Goal: Task Accomplishment & Management: Complete application form

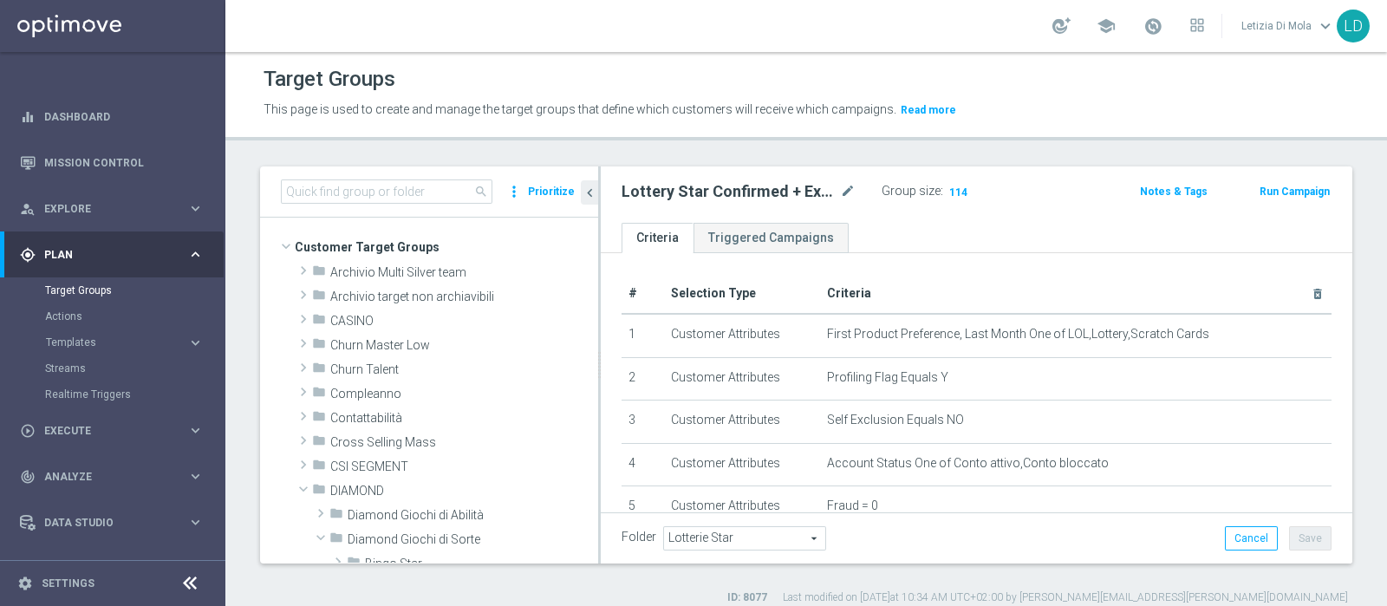
scroll to position [325, 0]
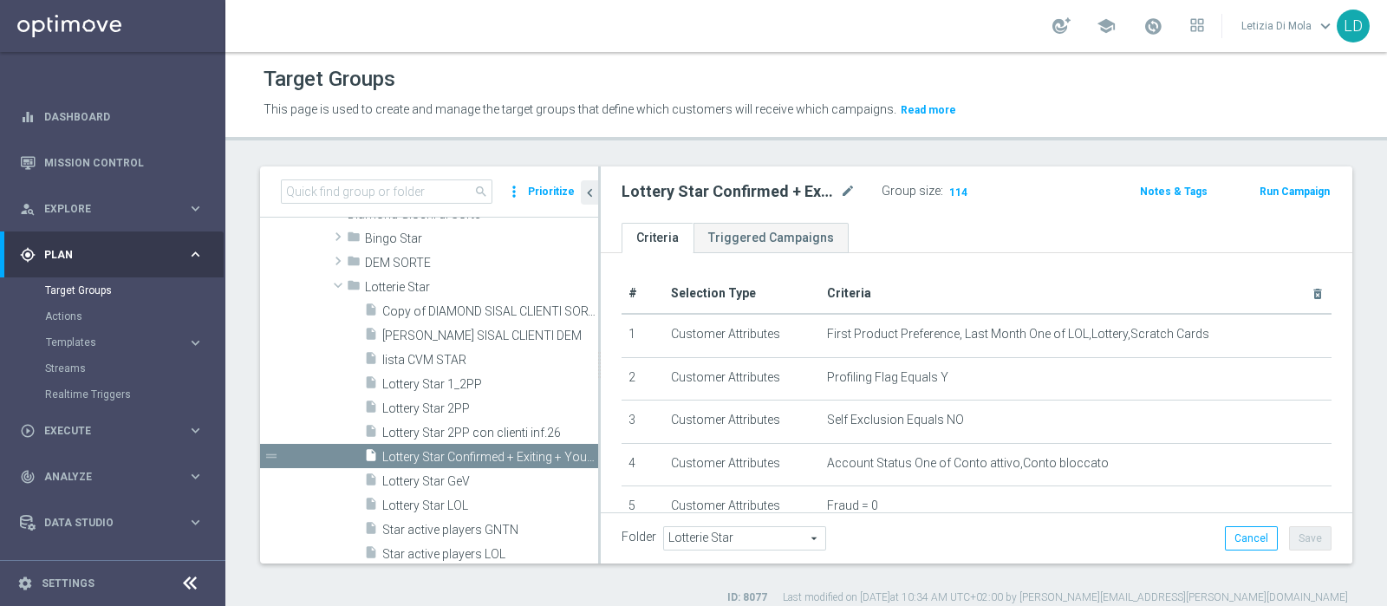
click at [95, 438] on div "play_circle_outline Execute" at bounding box center [103, 431] width 167 height 16
click at [78, 329] on link "Campaign Builder" at bounding box center [112, 336] width 135 height 14
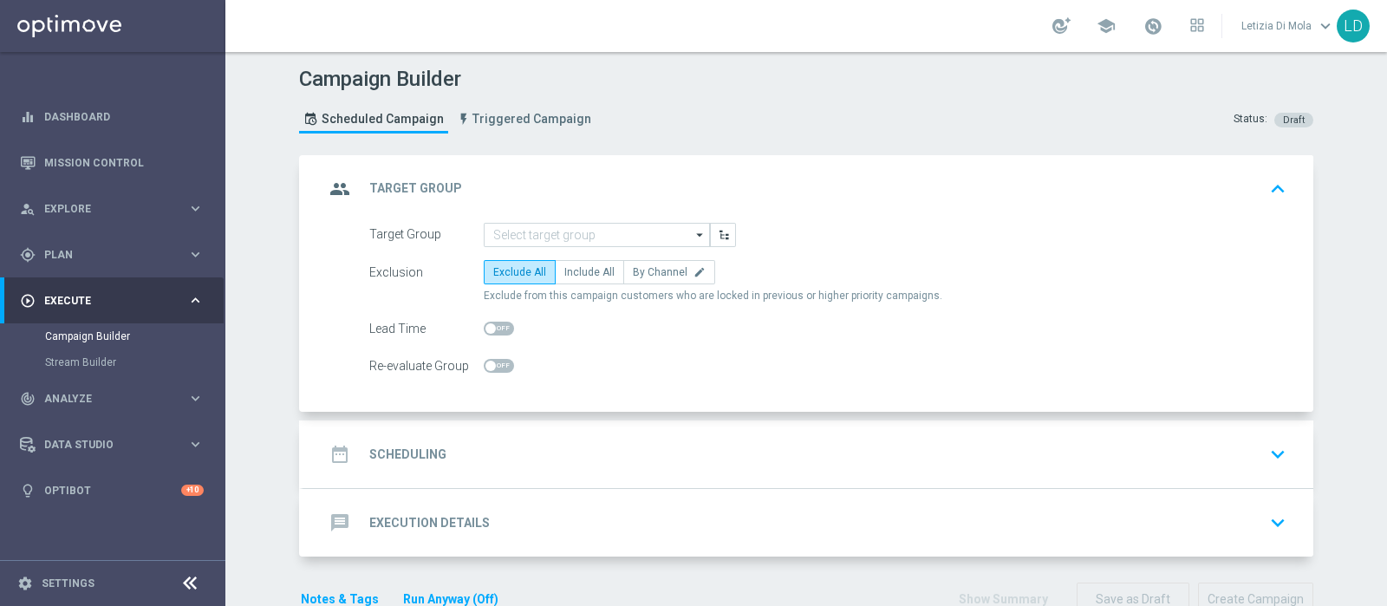
click at [694, 230] on icon "arrow_drop_down" at bounding box center [700, 235] width 17 height 23
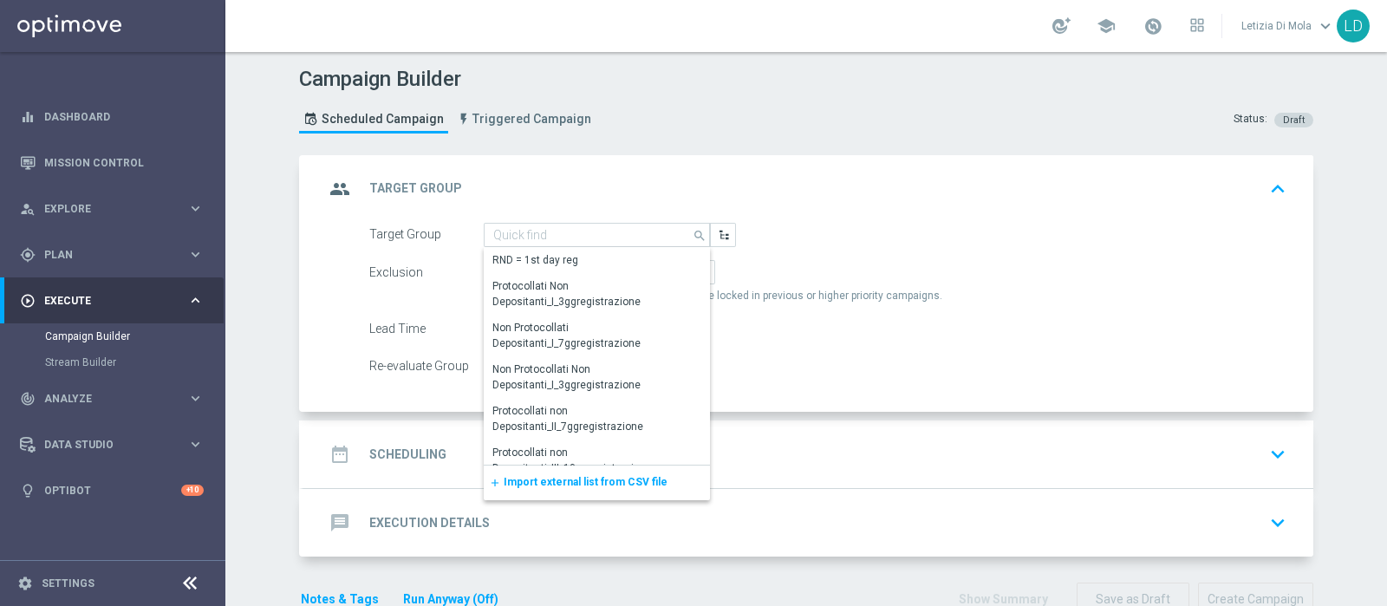
click at [628, 484] on span "Import external list from CSV file" at bounding box center [586, 482] width 164 height 12
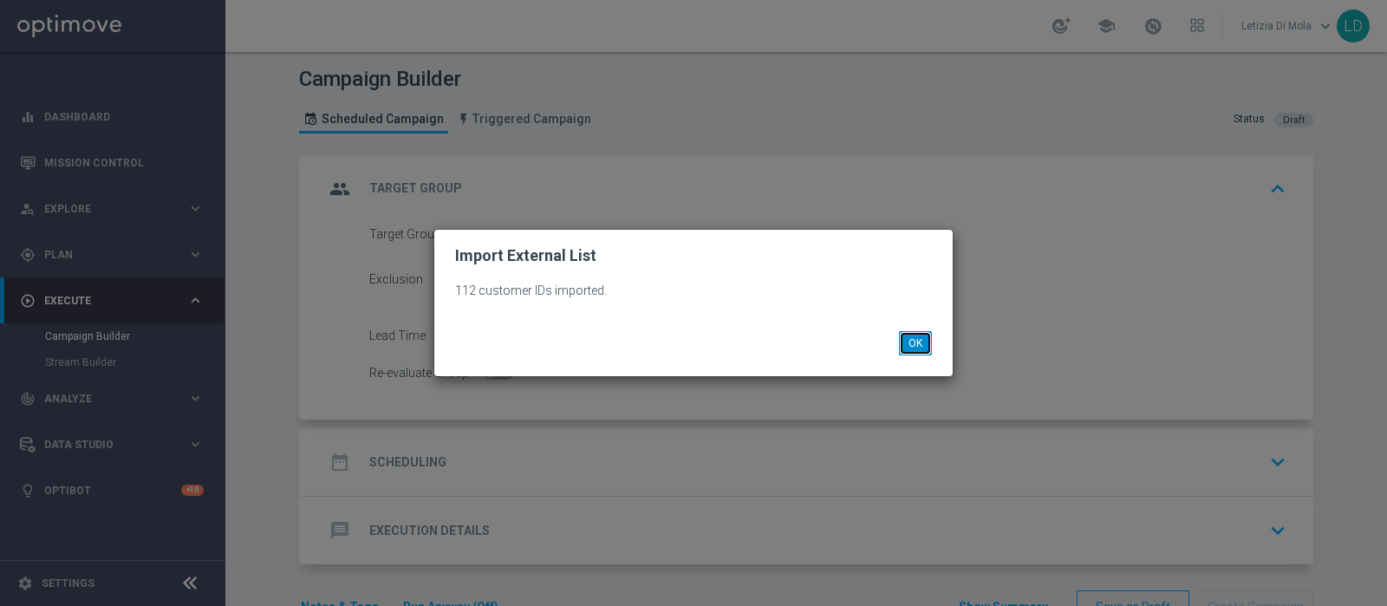
click at [908, 344] on button "OK" at bounding box center [915, 343] width 33 height 24
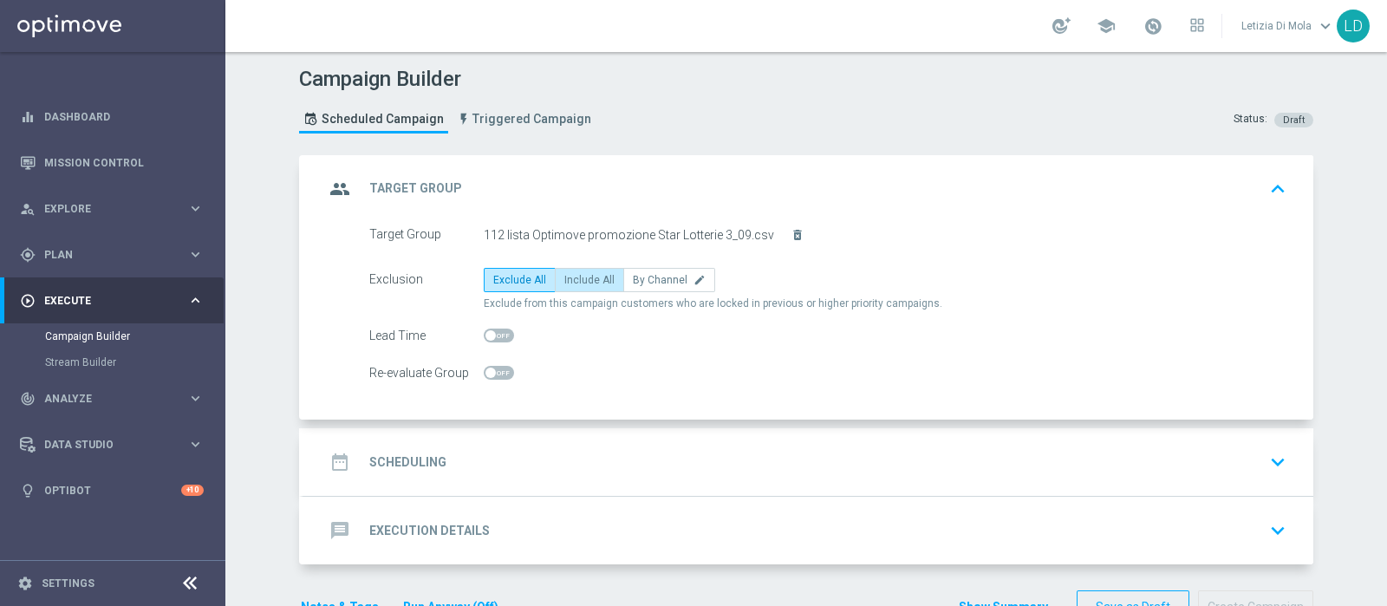
click at [590, 274] on span "Include All" at bounding box center [589, 280] width 50 height 12
click at [576, 277] on input "Include All" at bounding box center [569, 282] width 11 height 11
radio input "true"
click at [324, 188] on icon "group" at bounding box center [339, 188] width 31 height 31
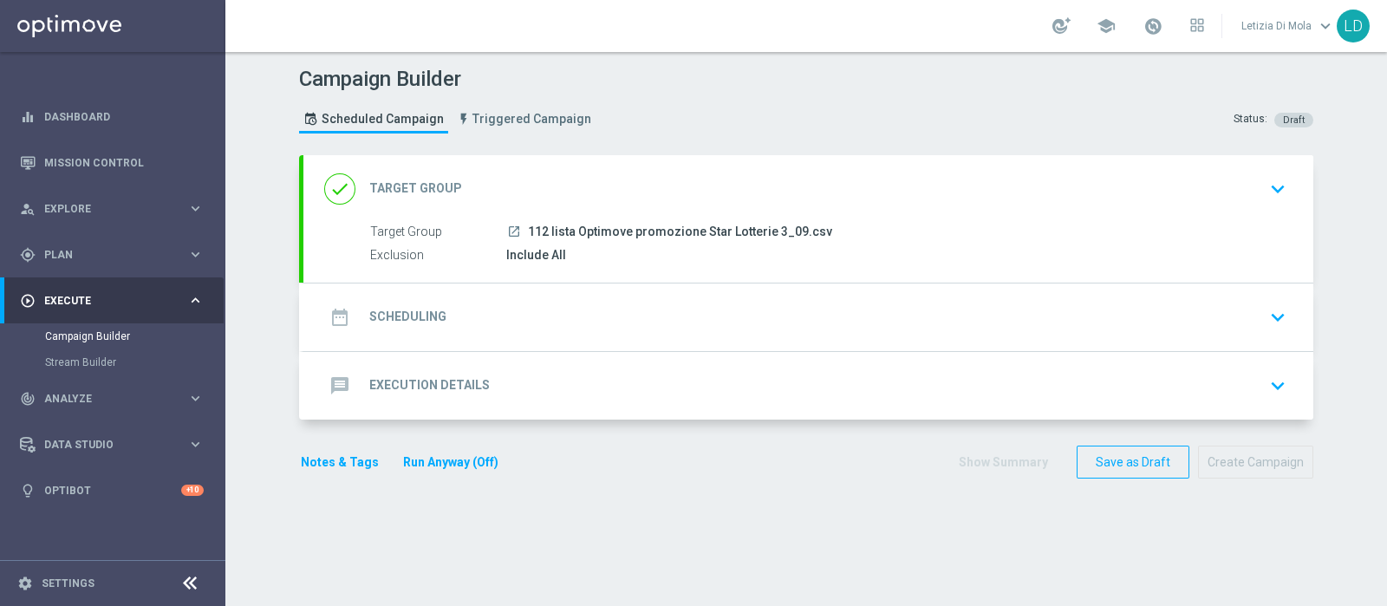
click at [328, 313] on icon "date_range" at bounding box center [339, 317] width 31 height 31
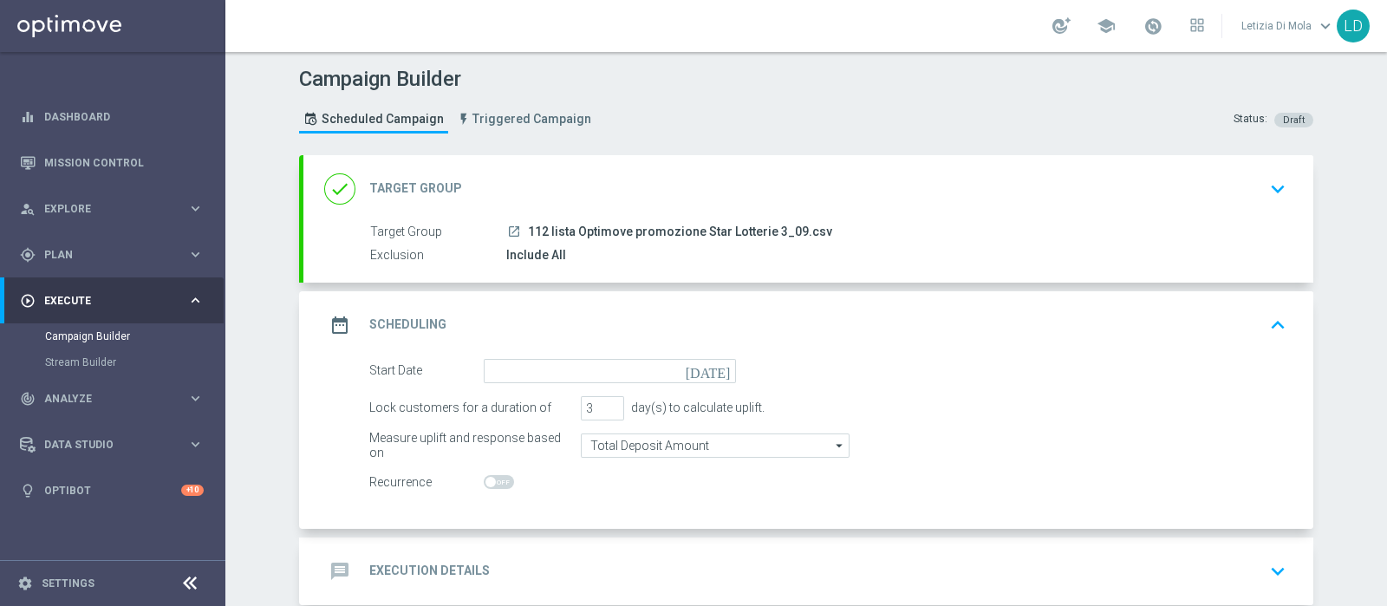
click at [714, 370] on icon "[DATE]" at bounding box center [711, 368] width 51 height 19
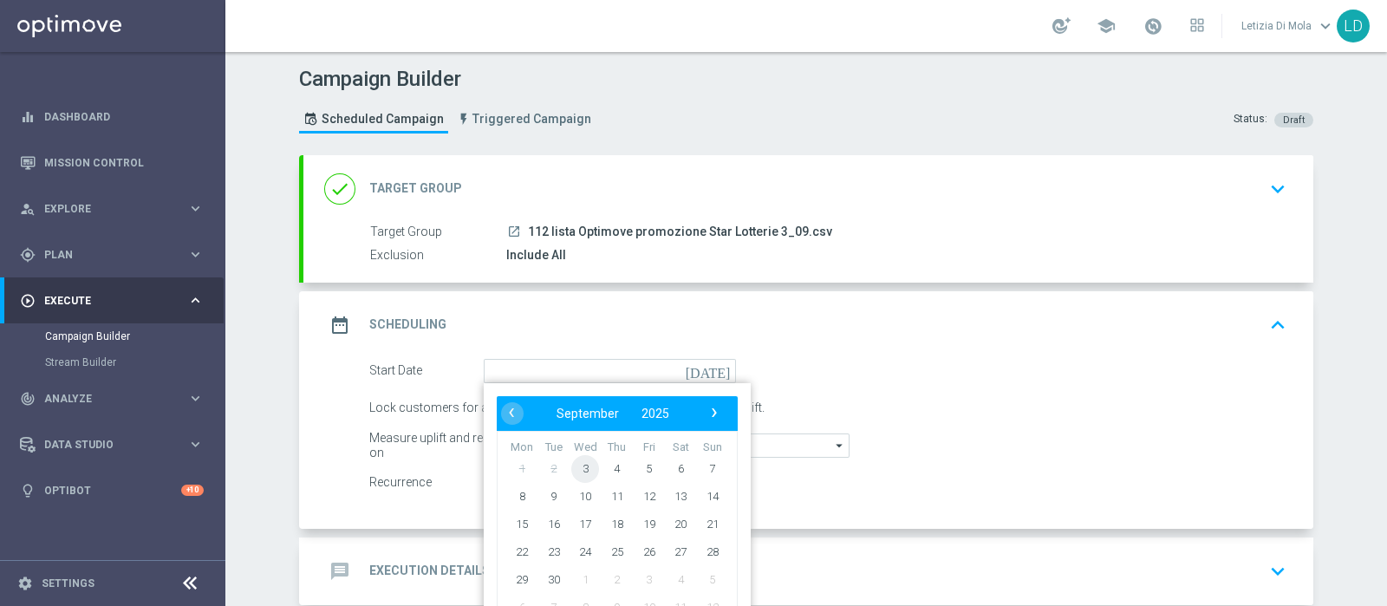
click at [584, 470] on span "3" at bounding box center [585, 468] width 28 height 28
type input "[DATE]"
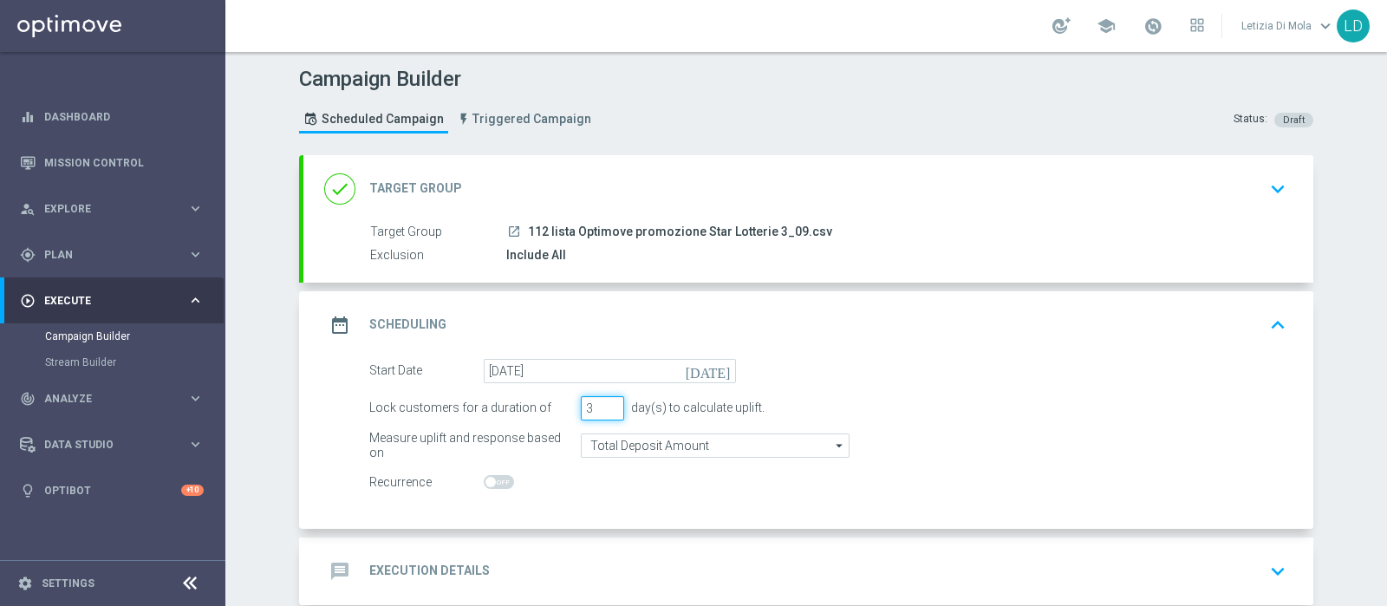
click at [606, 396] on input "3" at bounding box center [602, 408] width 43 height 24
click at [607, 404] on input "4" at bounding box center [602, 408] width 43 height 24
type input "5"
click at [607, 404] on input "5" at bounding box center [602, 408] width 43 height 24
click at [832, 444] on icon "arrow_drop_down" at bounding box center [839, 445] width 17 height 23
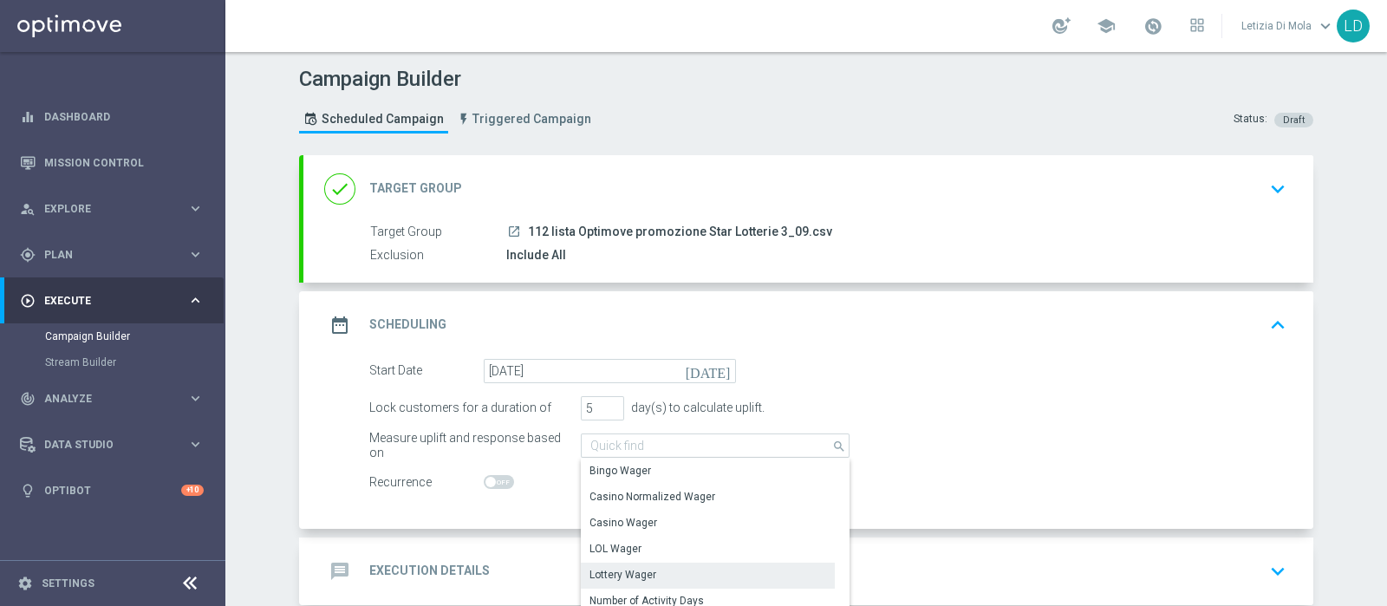
click at [710, 567] on div "Lottery Wager" at bounding box center [708, 575] width 254 height 24
type input "Lottery Wager"
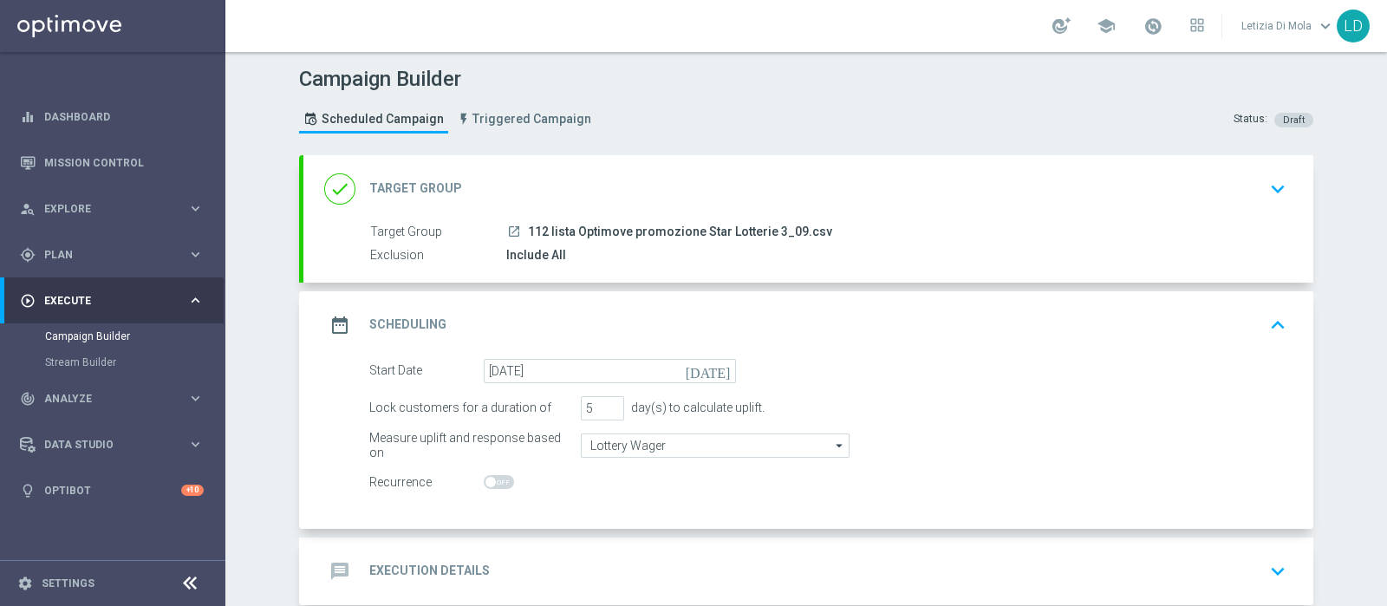
click at [339, 320] on icon "date_range" at bounding box center [339, 325] width 31 height 31
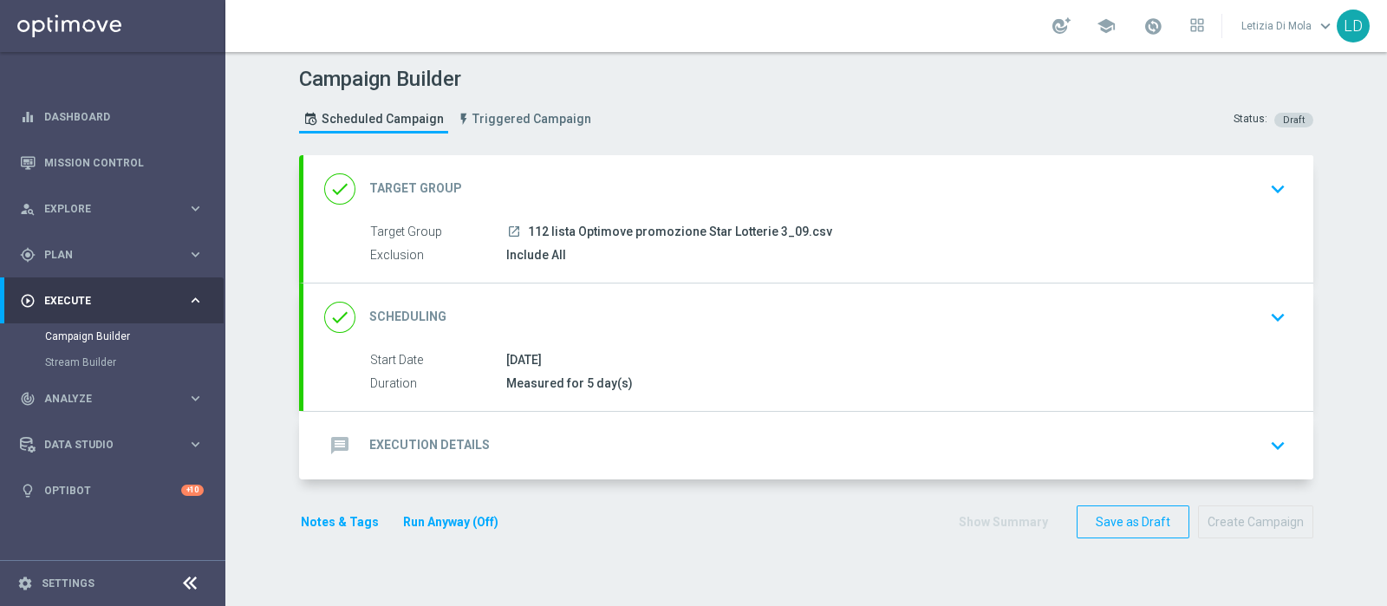
click at [331, 440] on icon "message" at bounding box center [339, 445] width 31 height 31
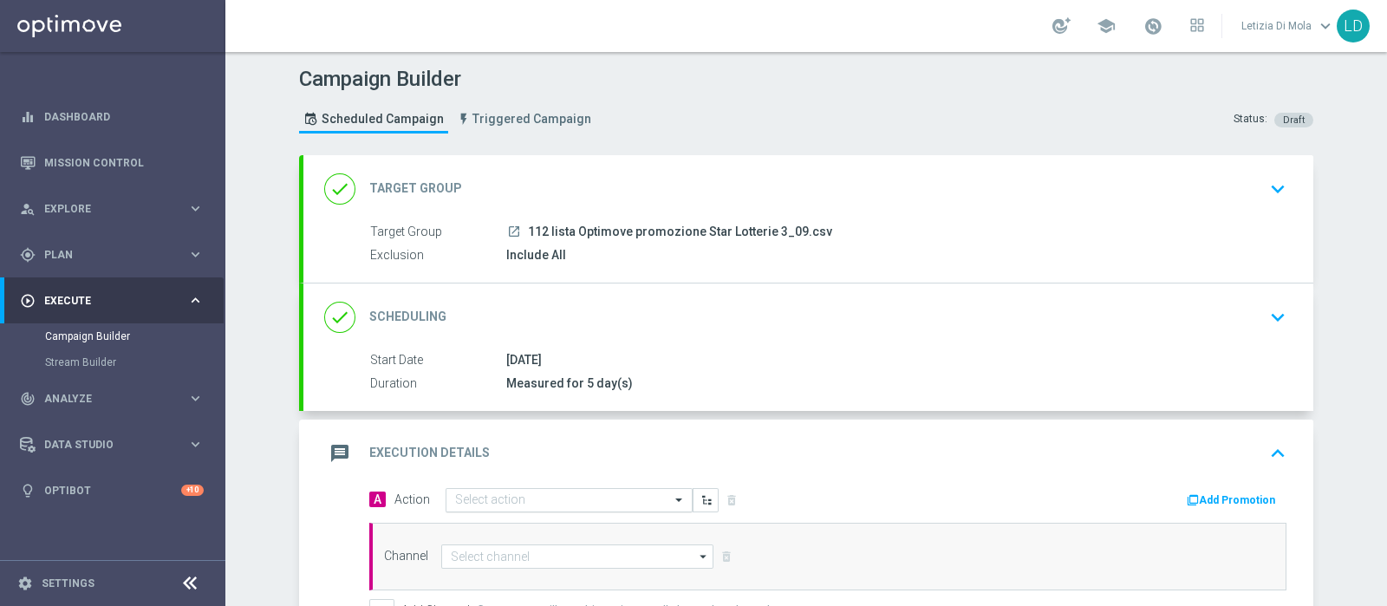
click at [670, 498] on span at bounding box center [681, 499] width 22 height 15
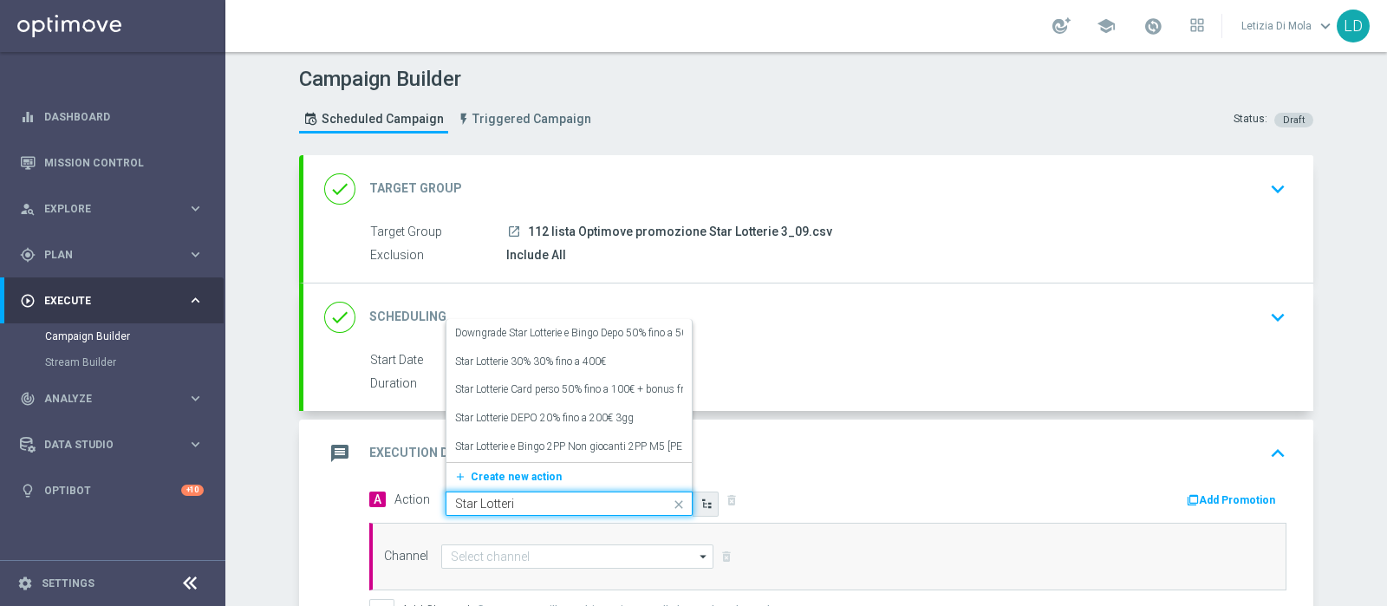
type input "Star Lotterie"
click at [673, 360] on icon "edit" at bounding box center [678, 361] width 10 height 10
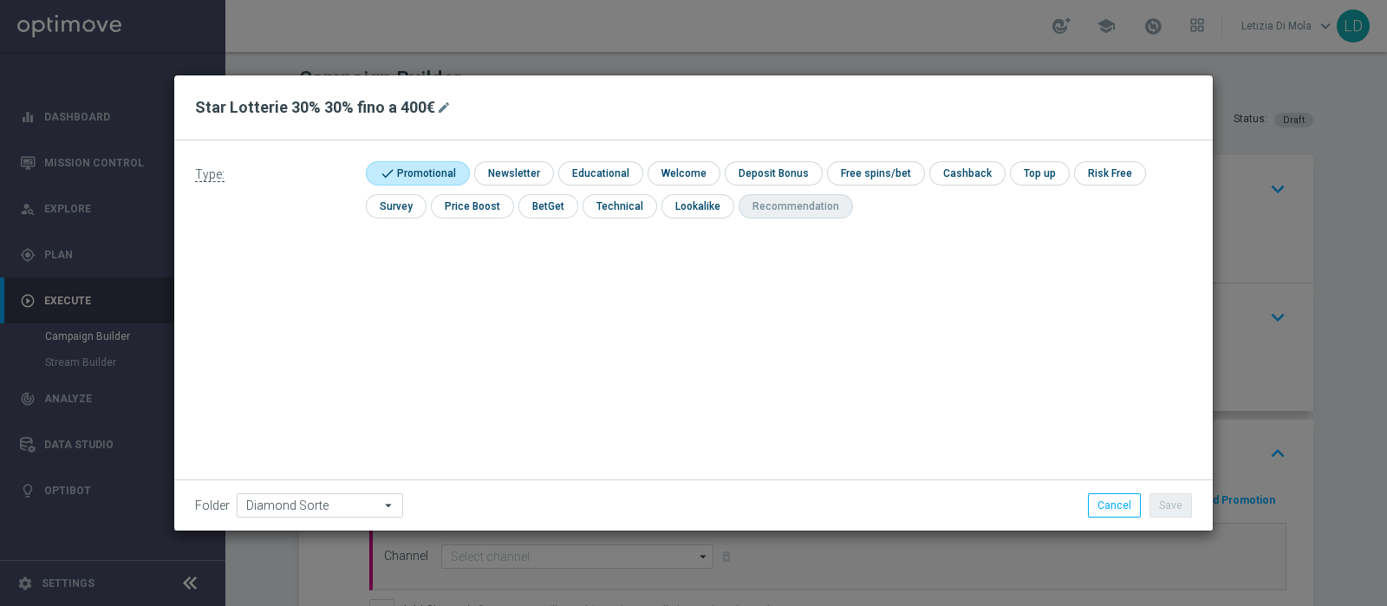
click at [449, 100] on button "mode_edit" at bounding box center [446, 107] width 22 height 21
click at [269, 106] on input "Star Lotterie 30% 30% fino a 400€" at bounding box center [693, 107] width 997 height 24
type input "Star Lotterie CBD 20% 20% fino a 1000€ 5gg"
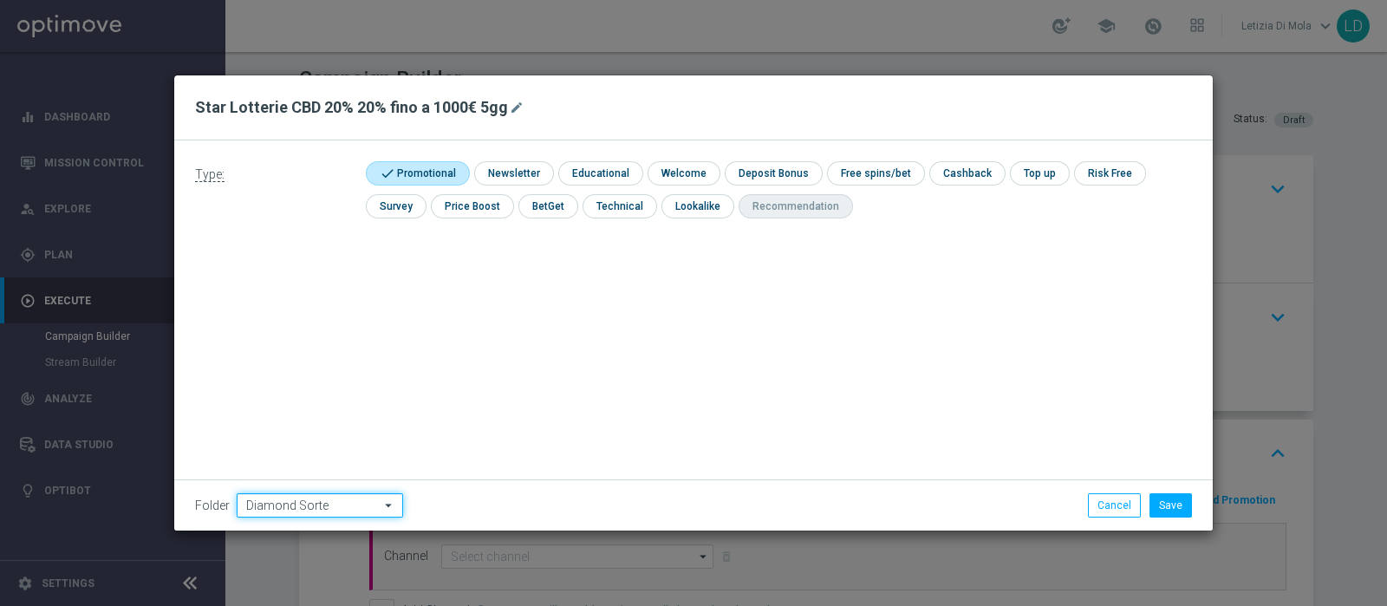
click at [334, 506] on input "Diamond Sorte" at bounding box center [320, 505] width 166 height 24
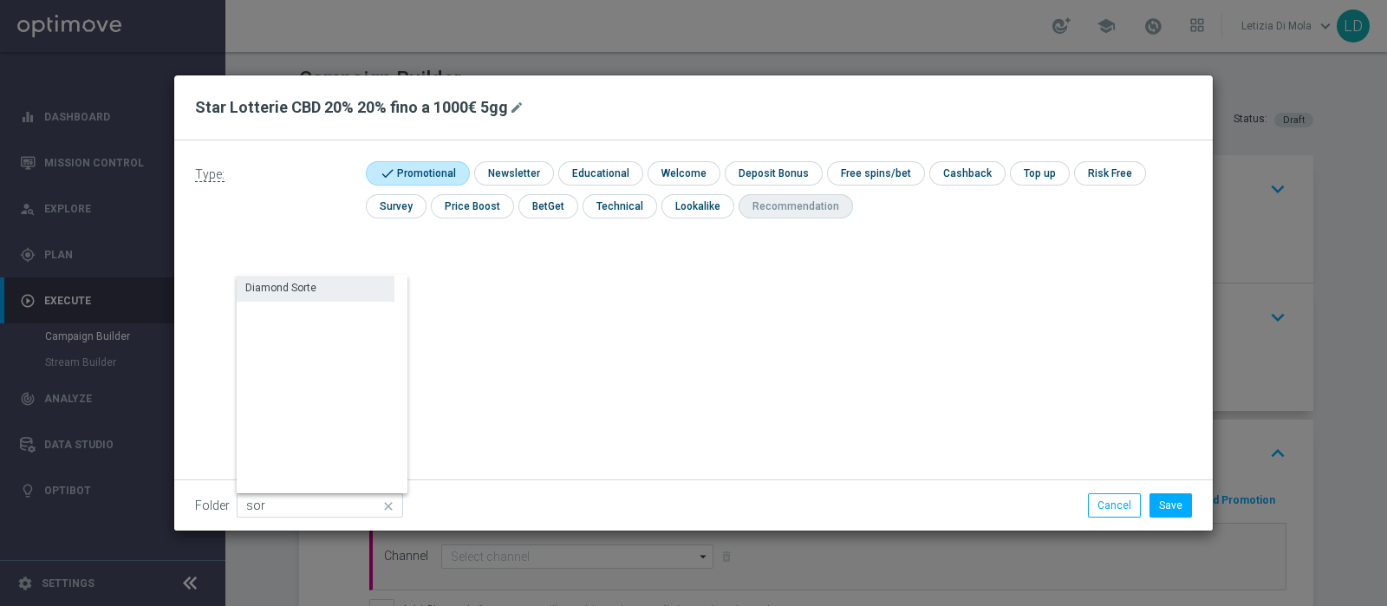
click at [334, 279] on div "Diamond Sorte" at bounding box center [316, 288] width 158 height 24
type input "Diamond Sorte"
click at [1169, 499] on button "Save" at bounding box center [1171, 505] width 42 height 24
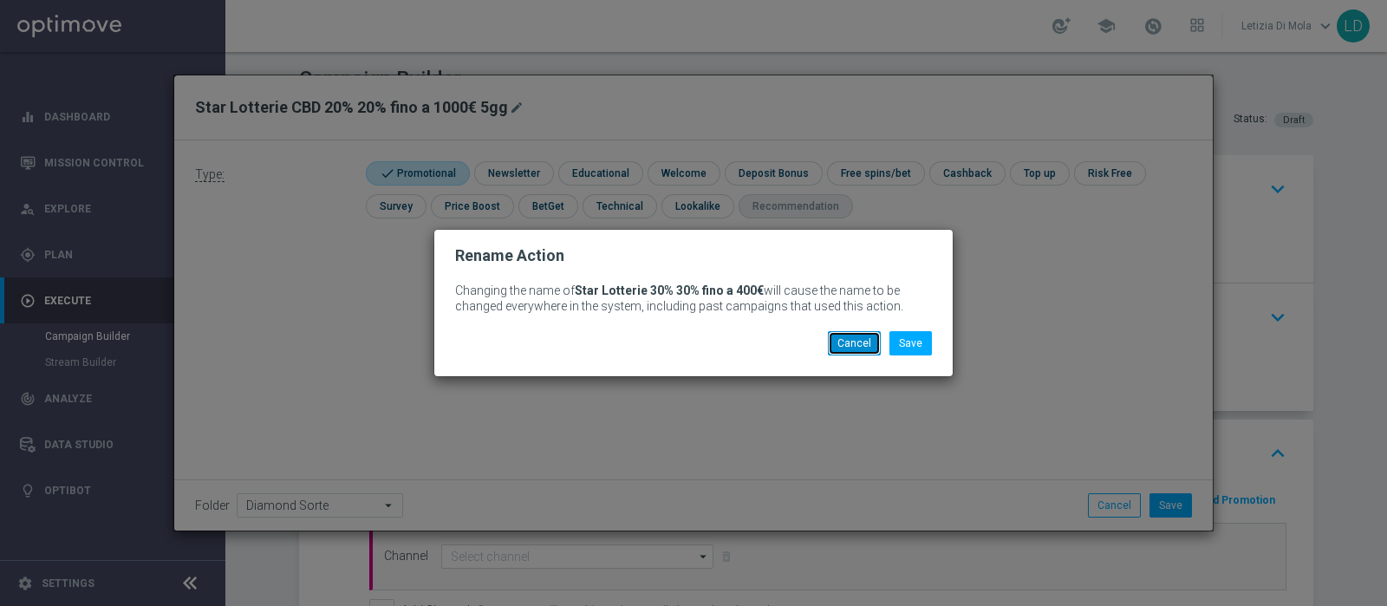
click at [871, 348] on button "Cancel" at bounding box center [854, 343] width 53 height 24
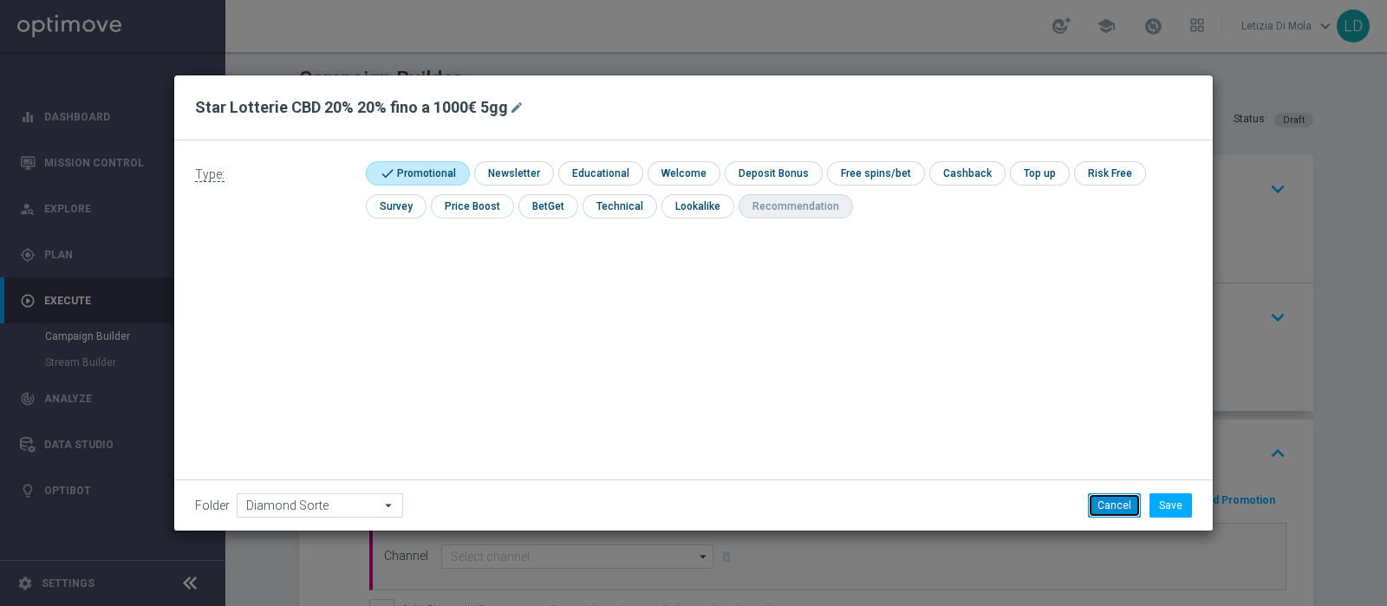
drag, startPoint x: 1100, startPoint y: 502, endPoint x: 1089, endPoint y: 501, distance: 11.3
click at [1098, 501] on button "Cancel" at bounding box center [1114, 505] width 53 height 24
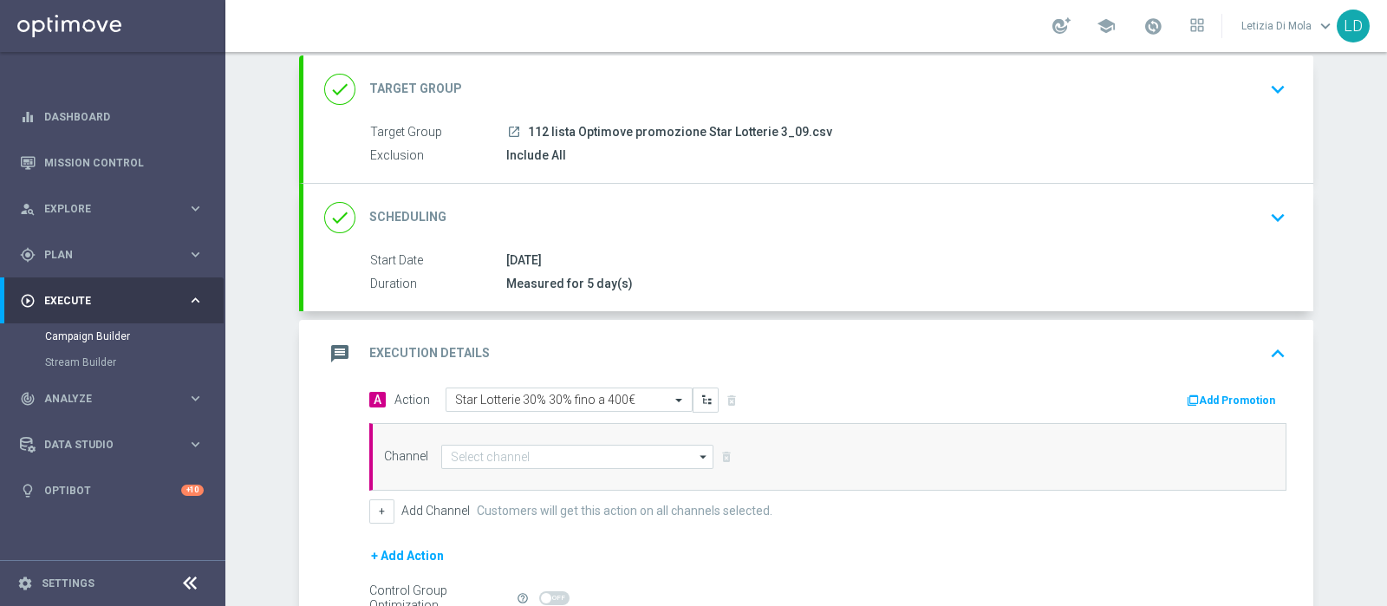
scroll to position [216, 0]
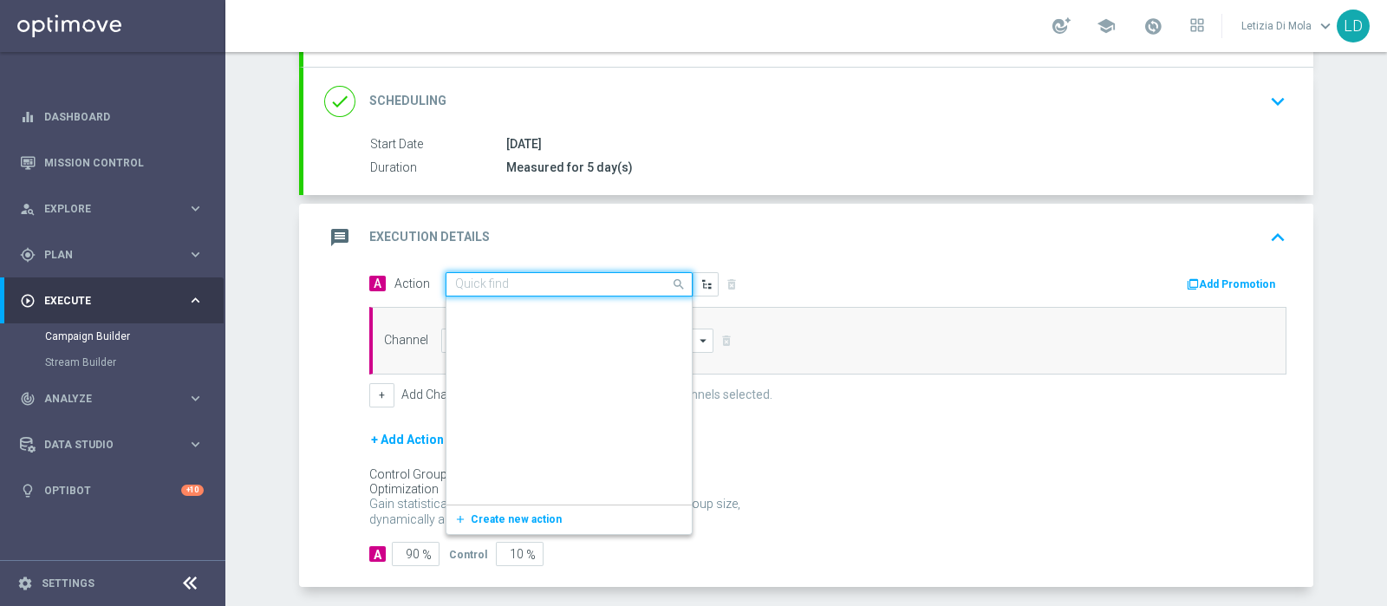
click at [670, 280] on span at bounding box center [681, 284] width 22 height 22
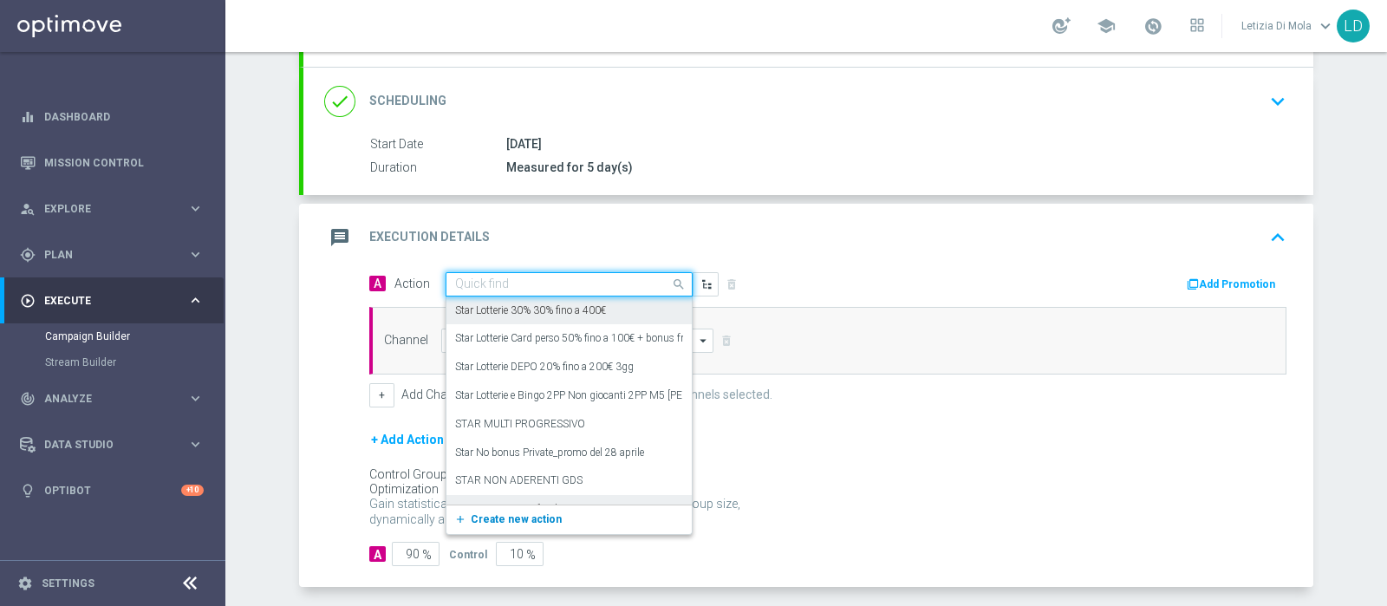
click at [481, 513] on span "Create new action" at bounding box center [516, 519] width 91 height 12
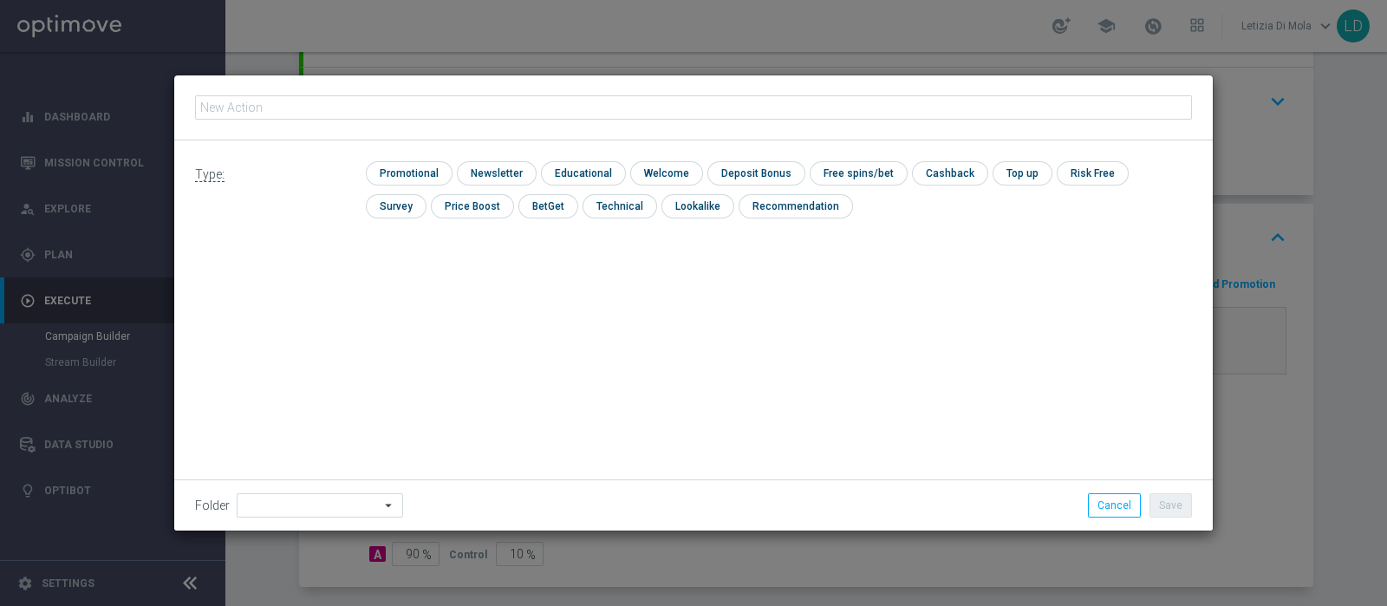
click at [247, 104] on input "text" at bounding box center [693, 107] width 997 height 24
type input "Star Lotterie CBD 20% 20% fino a 1000€ 5gg"
click at [385, 173] on input "checkbox" at bounding box center [407, 172] width 82 height 23
checkbox input "true"
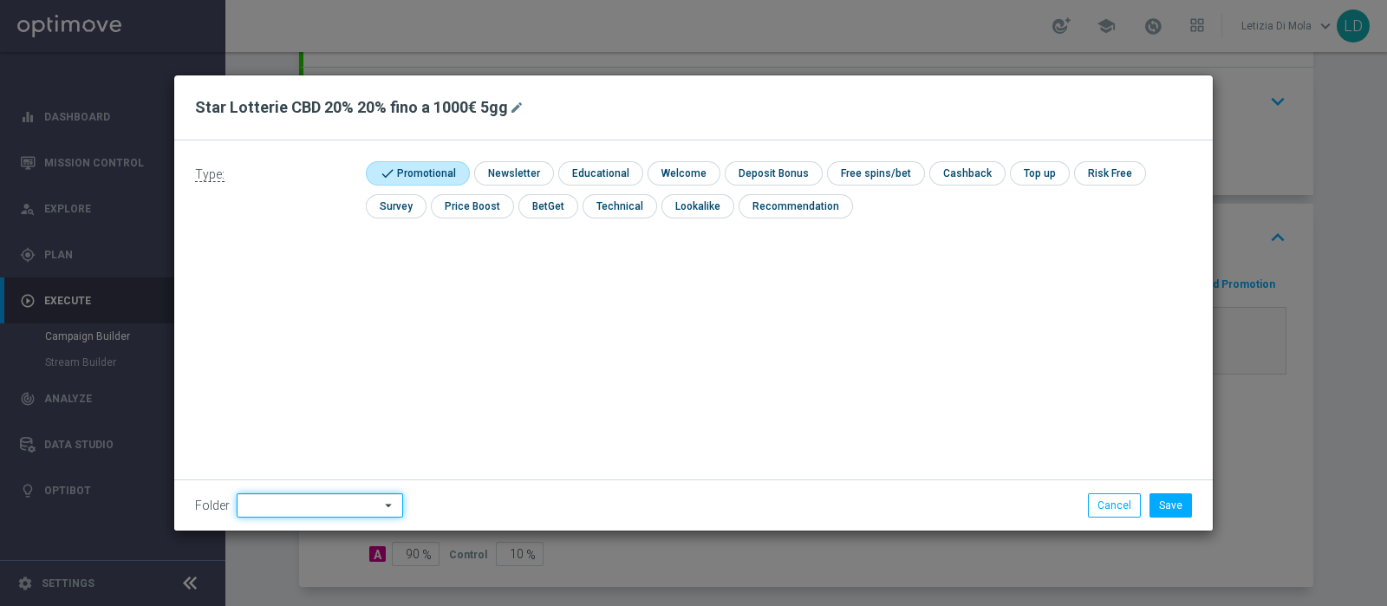
click at [309, 507] on input at bounding box center [320, 505] width 166 height 24
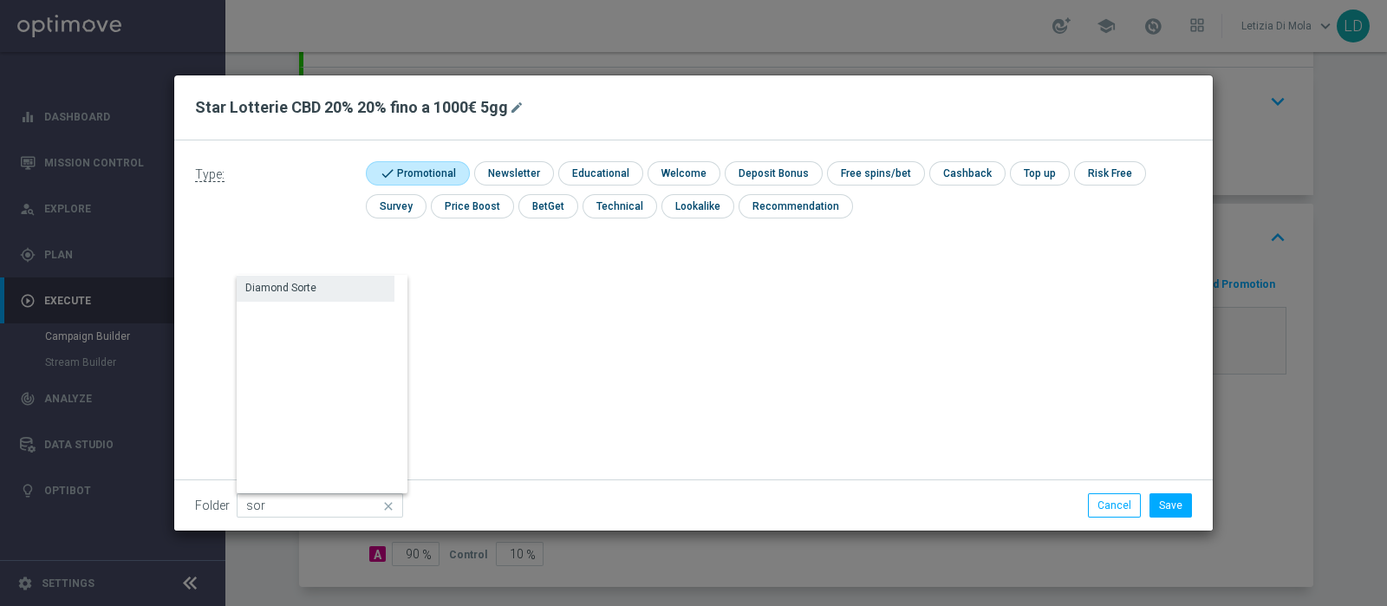
click at [290, 284] on div "Diamond Sorte" at bounding box center [280, 288] width 71 height 16
type input "Diamond Sorte"
click at [1177, 509] on button "Save" at bounding box center [1171, 505] width 42 height 24
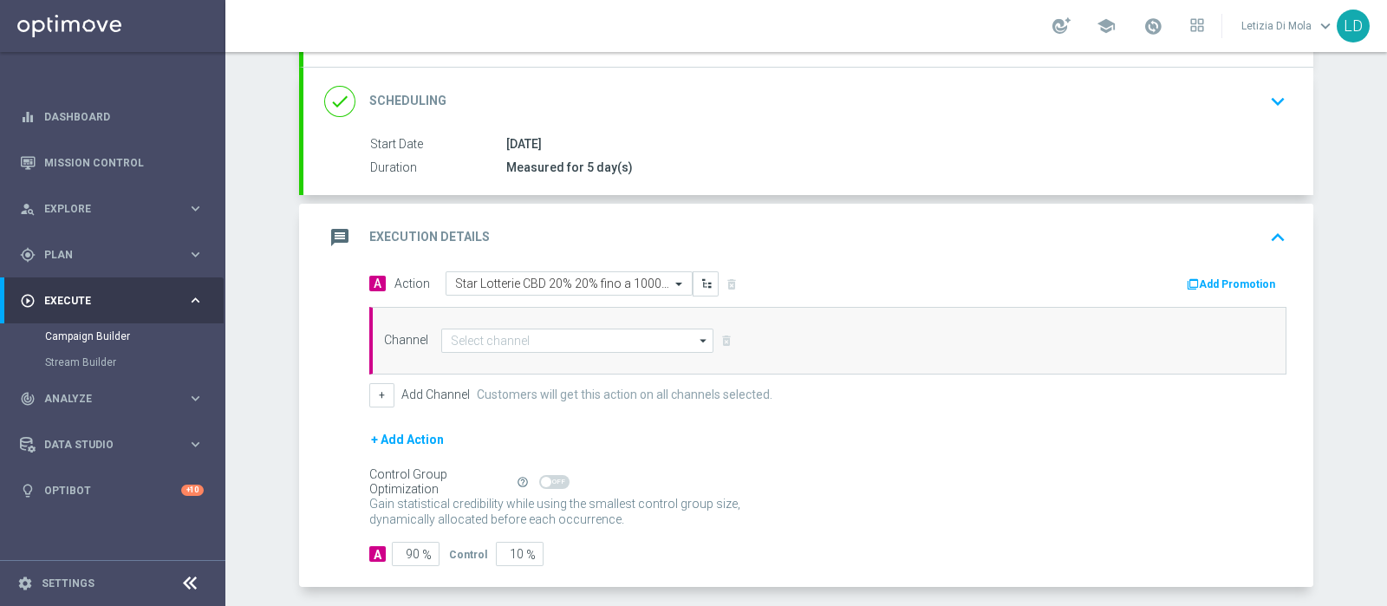
click at [695, 343] on icon "arrow_drop_down" at bounding box center [703, 340] width 17 height 23
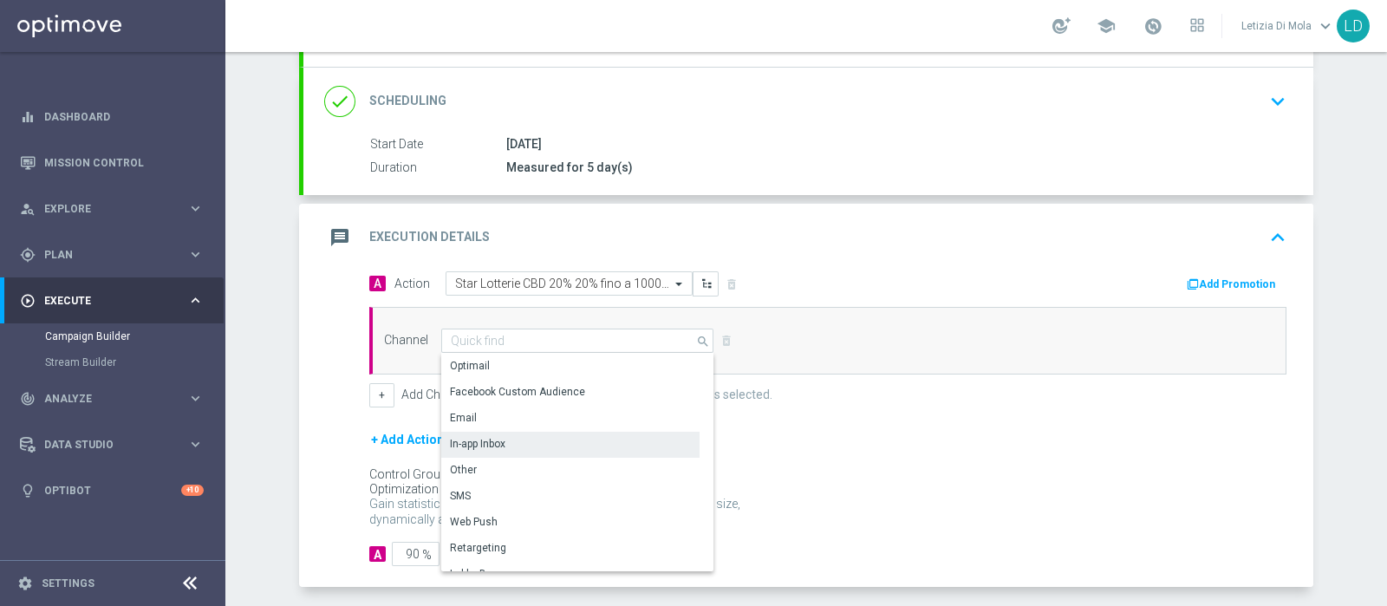
click at [538, 442] on div "In-app Inbox" at bounding box center [570, 444] width 258 height 24
type input "In-app Inbox"
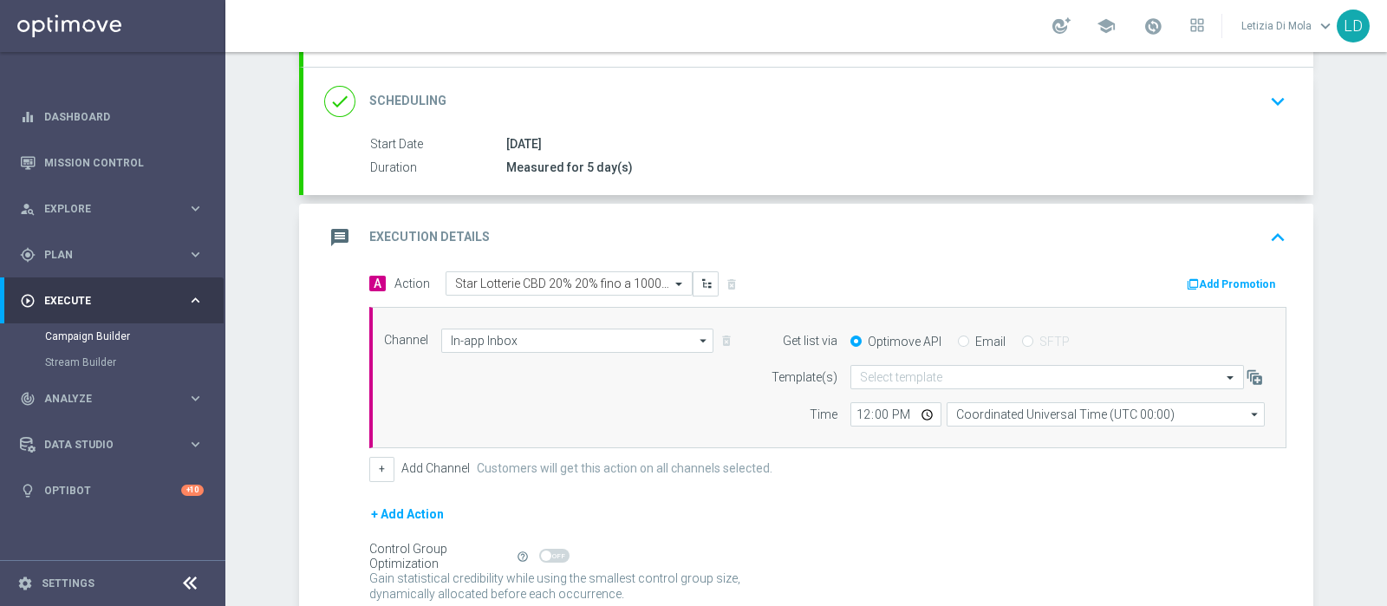
click at [975, 336] on label "Email" at bounding box center [990, 342] width 30 height 16
click at [969, 337] on input "Email" at bounding box center [963, 342] width 11 height 11
radio input "true"
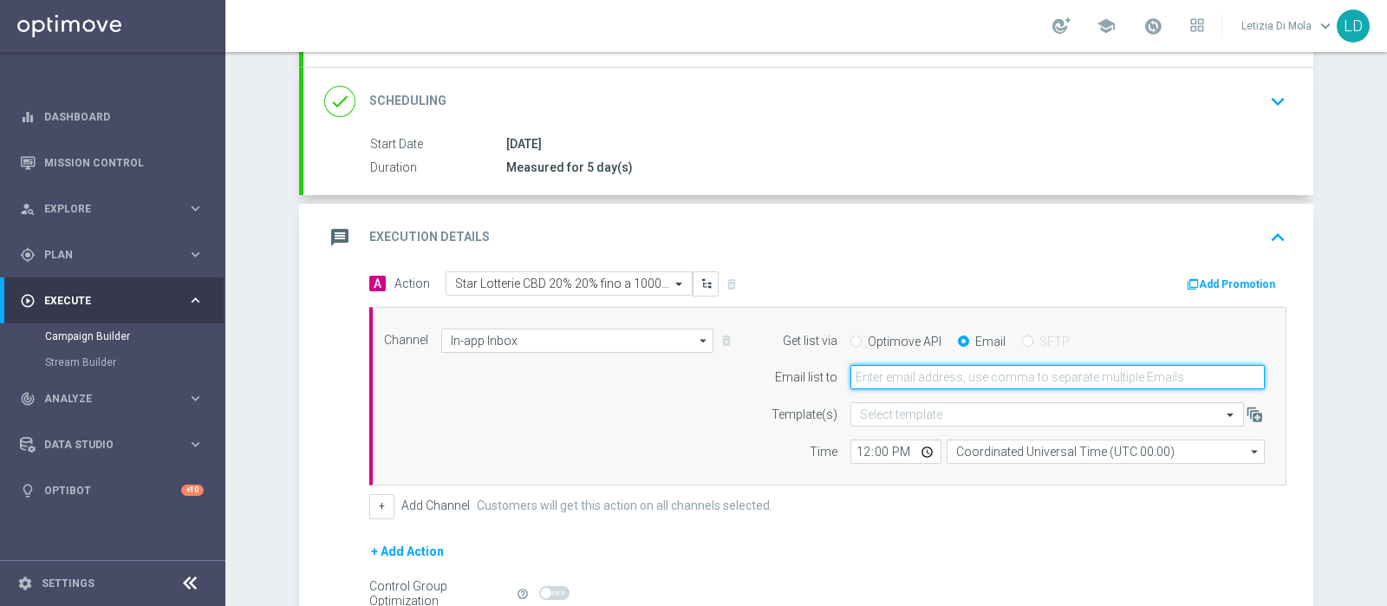
click at [957, 375] on input "email" at bounding box center [1058, 377] width 414 height 24
type input "[PERSON_NAME][EMAIL_ADDRESS][PERSON_NAME][DOMAIN_NAME]"
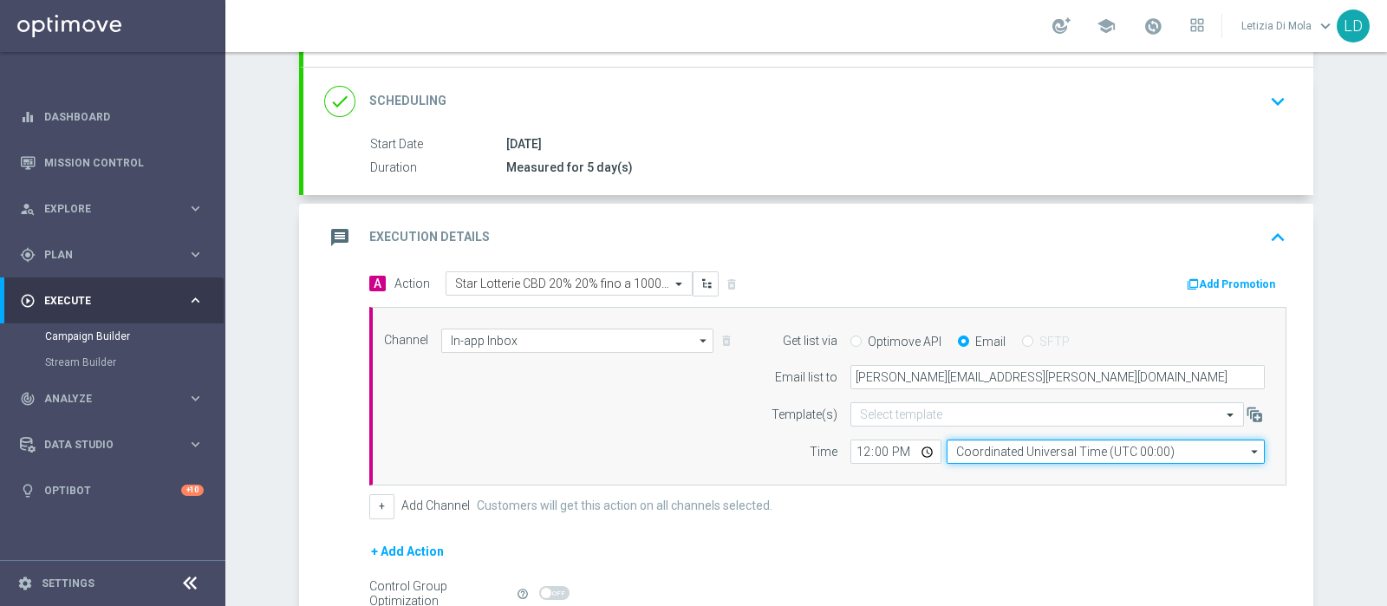
click at [1001, 447] on input "Coordinated Universal Time (UTC 00:00)" at bounding box center [1106, 452] width 318 height 24
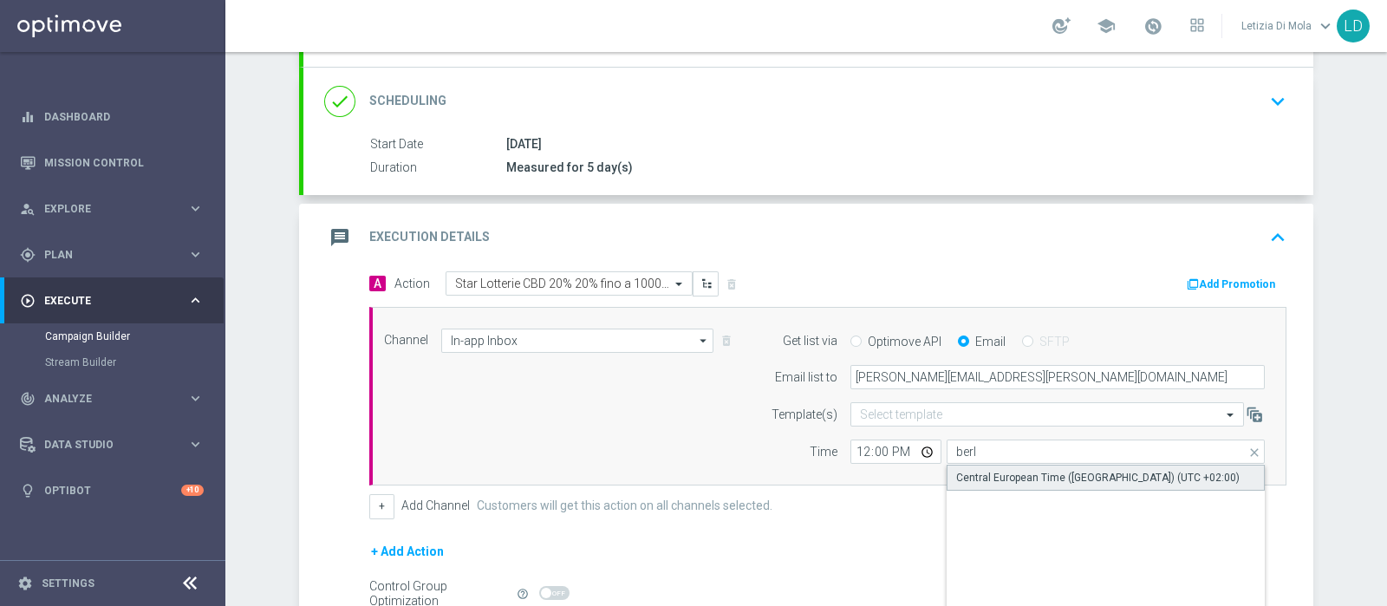
click at [991, 474] on div "Central European Time ([GEOGRAPHIC_DATA]) (UTC +02:00)" at bounding box center [1098, 478] width 284 height 16
type input "Central European Time ([GEOGRAPHIC_DATA]) (UTC +02:00)"
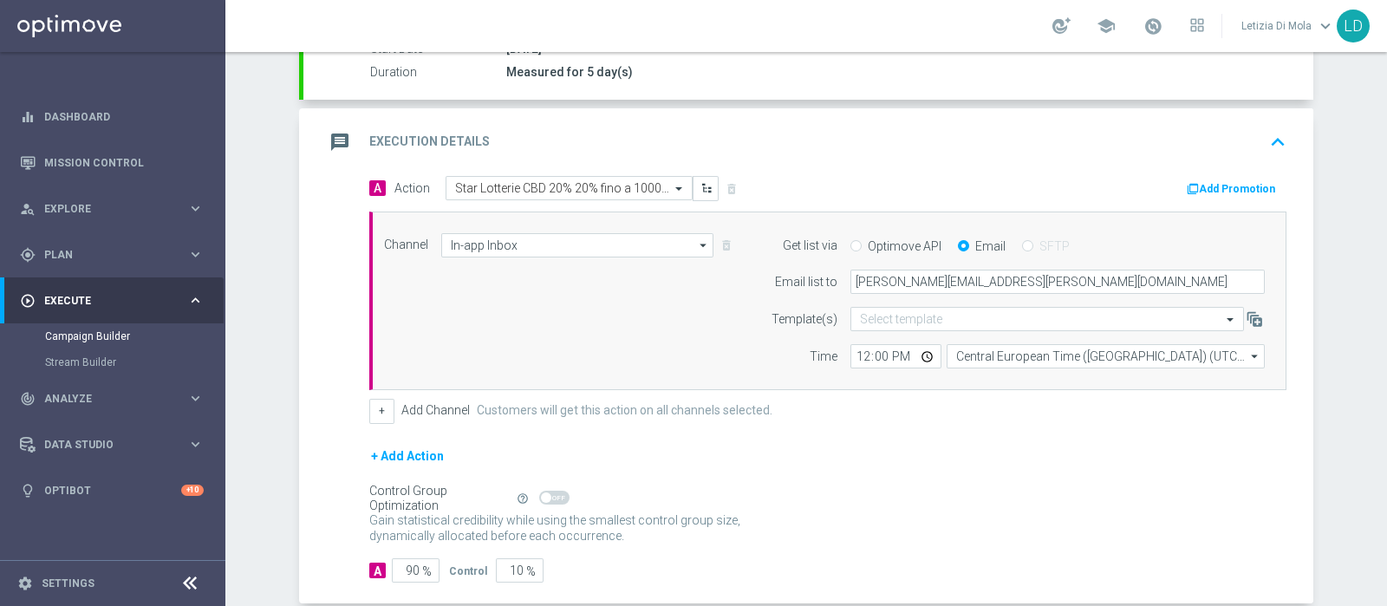
scroll to position [399, 0]
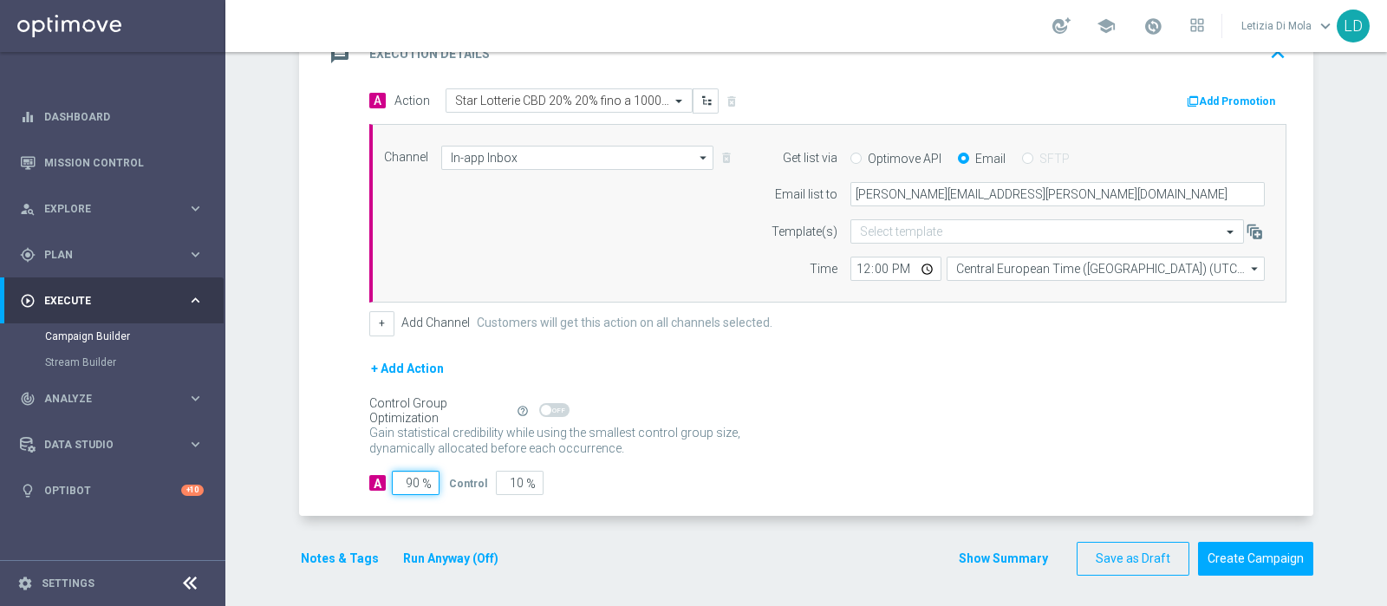
drag, startPoint x: 395, startPoint y: 479, endPoint x: 405, endPoint y: 479, distance: 9.5
click at [405, 479] on input "90" at bounding box center [416, 483] width 48 height 24
type input "10"
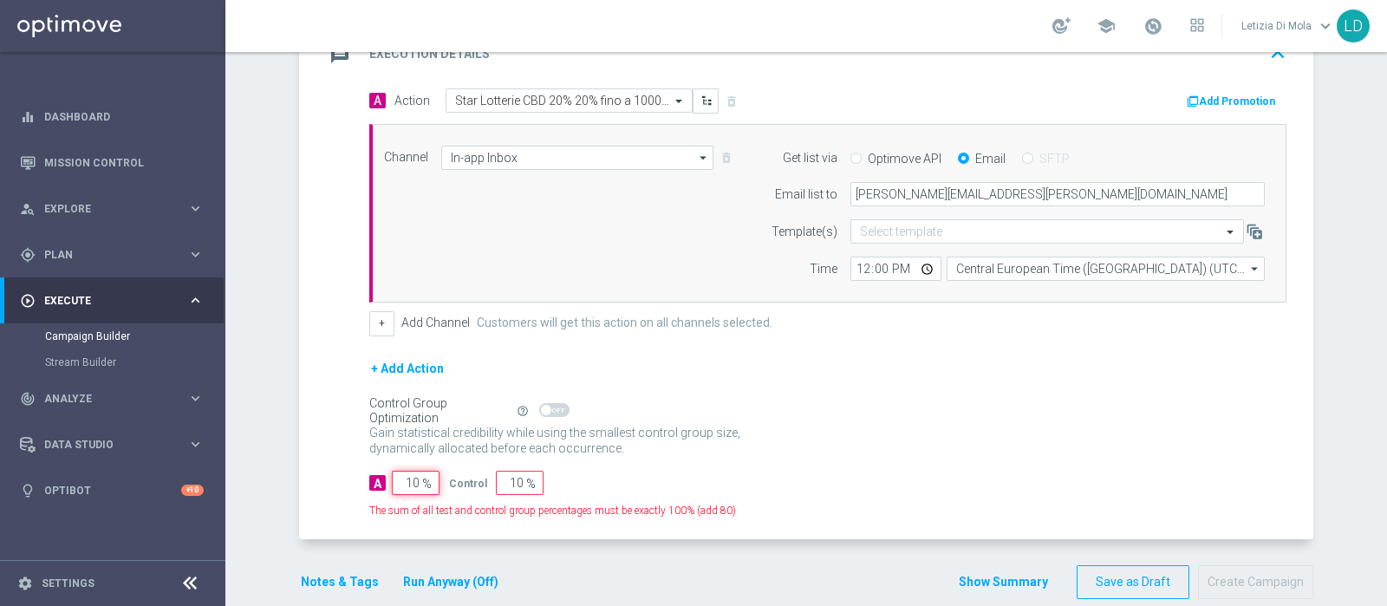
type input "90"
type input "100"
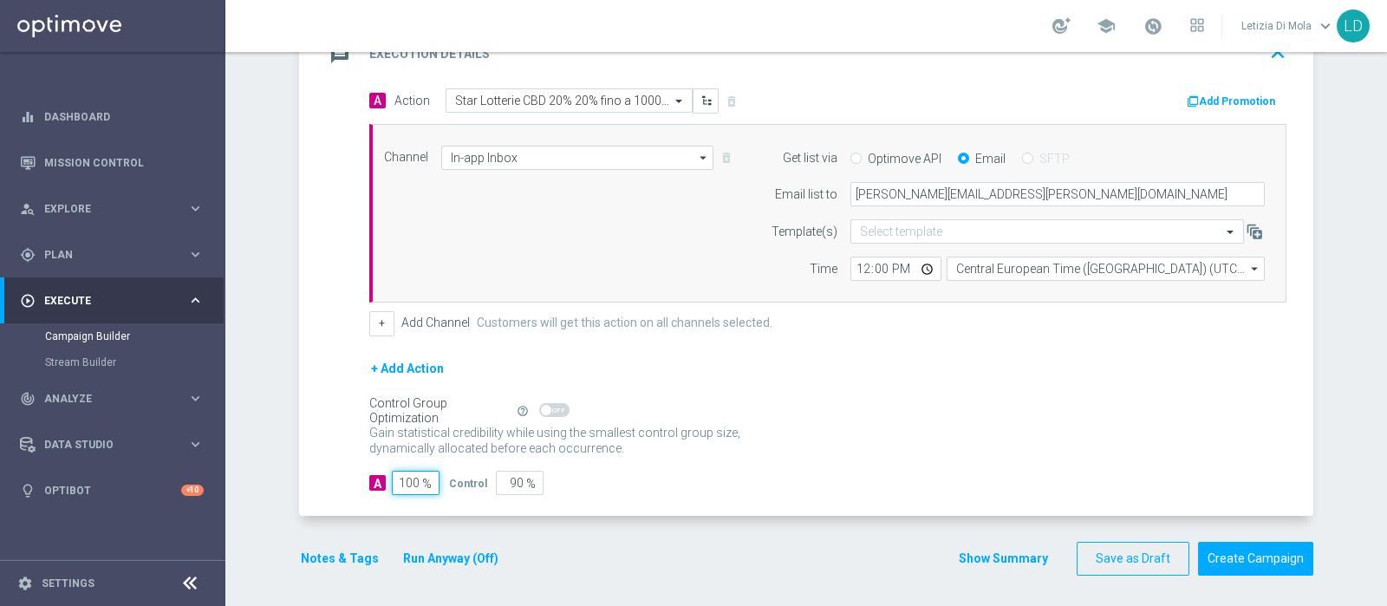
type input "0"
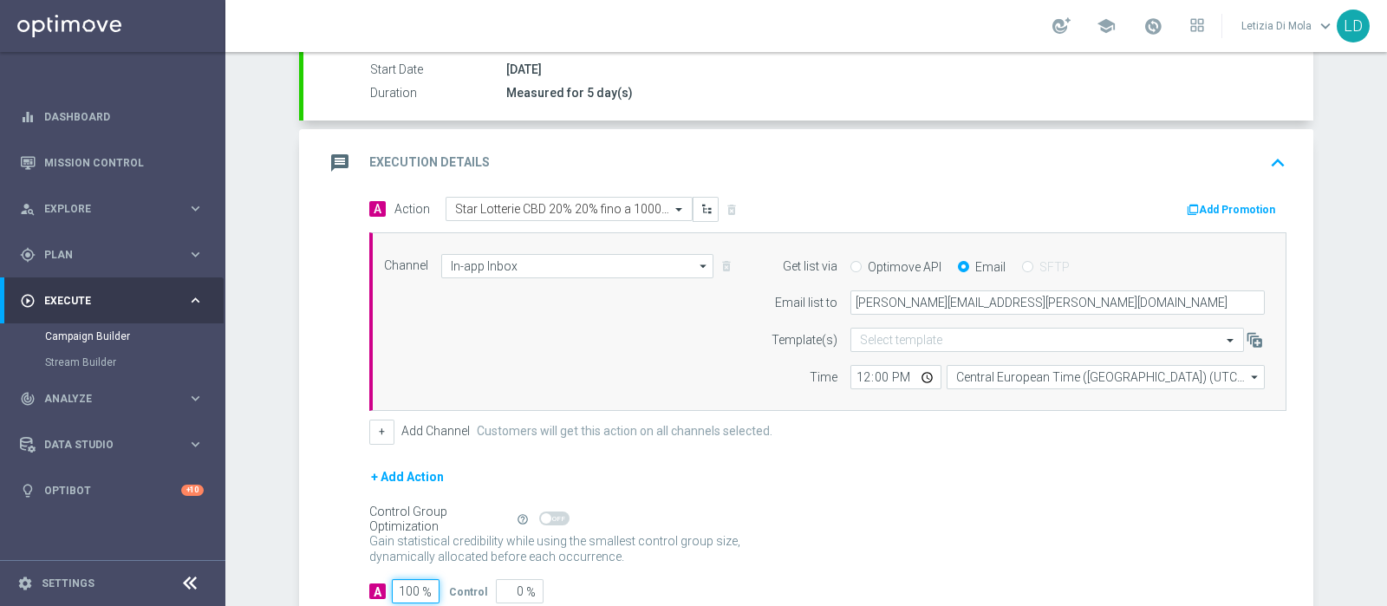
type input "100"
drag, startPoint x: 323, startPoint y: 153, endPoint x: 334, endPoint y: 160, distance: 12.8
click at [324, 154] on icon "message" at bounding box center [339, 162] width 31 height 31
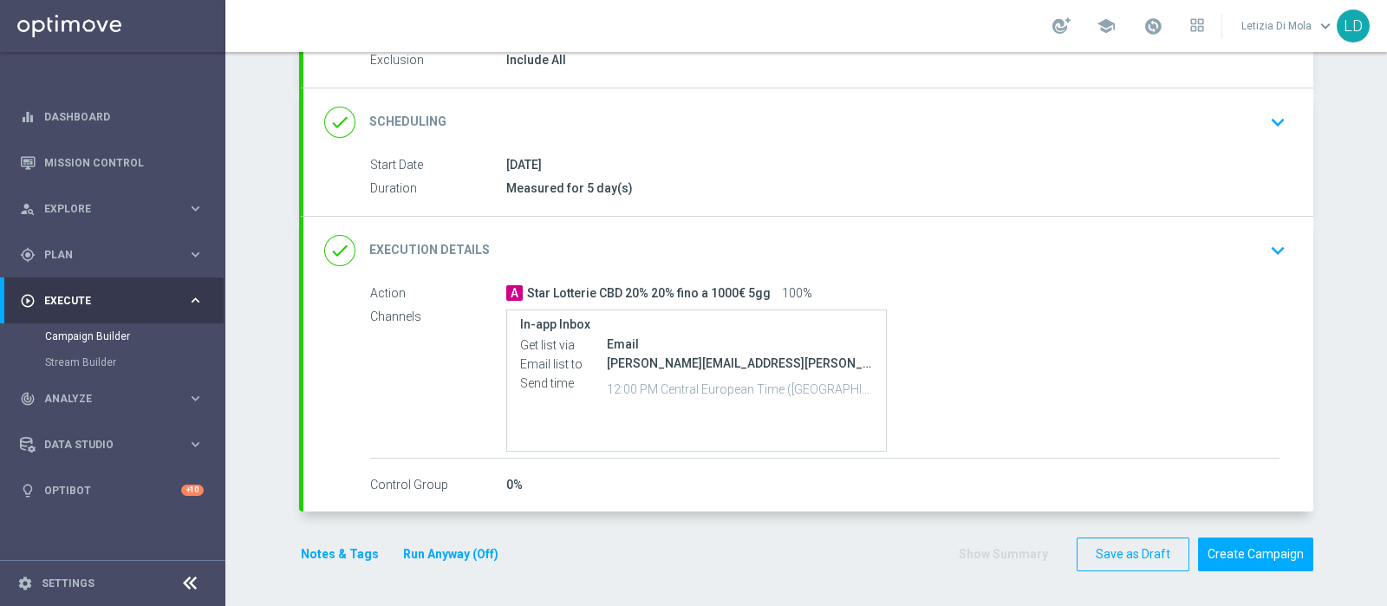
scroll to position [192, 0]
click at [322, 557] on button "Notes & Tags" at bounding box center [340, 558] width 82 height 22
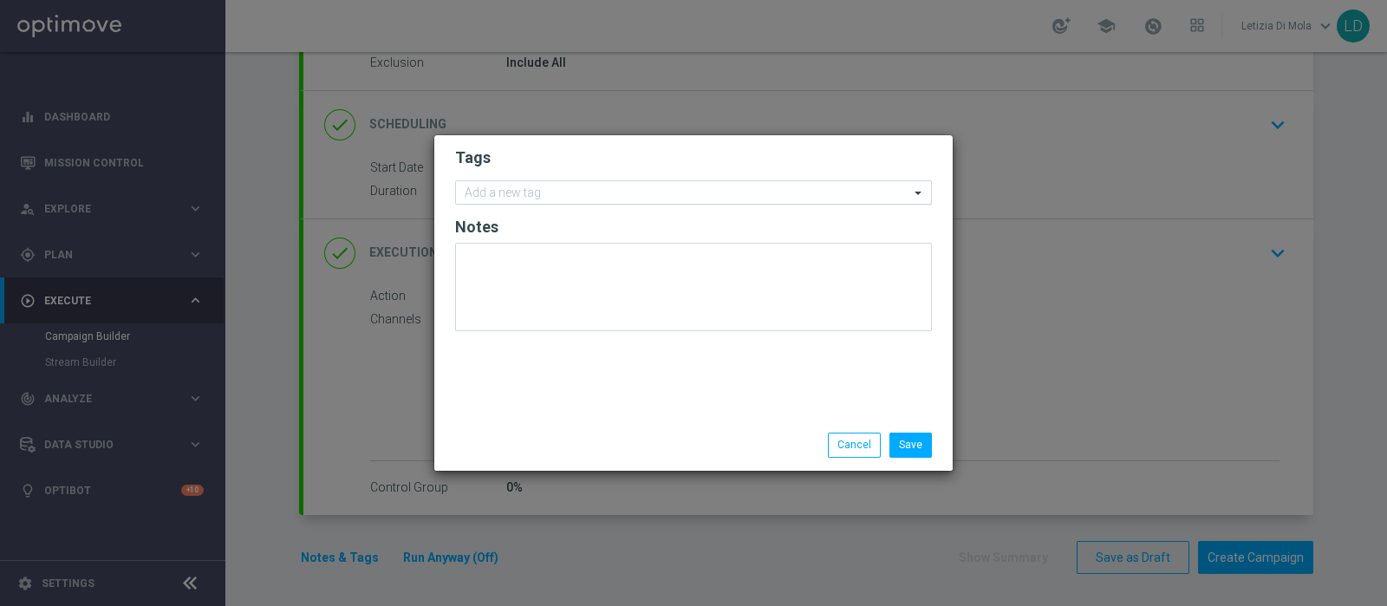
click at [534, 197] on input "text" at bounding box center [687, 193] width 445 height 15
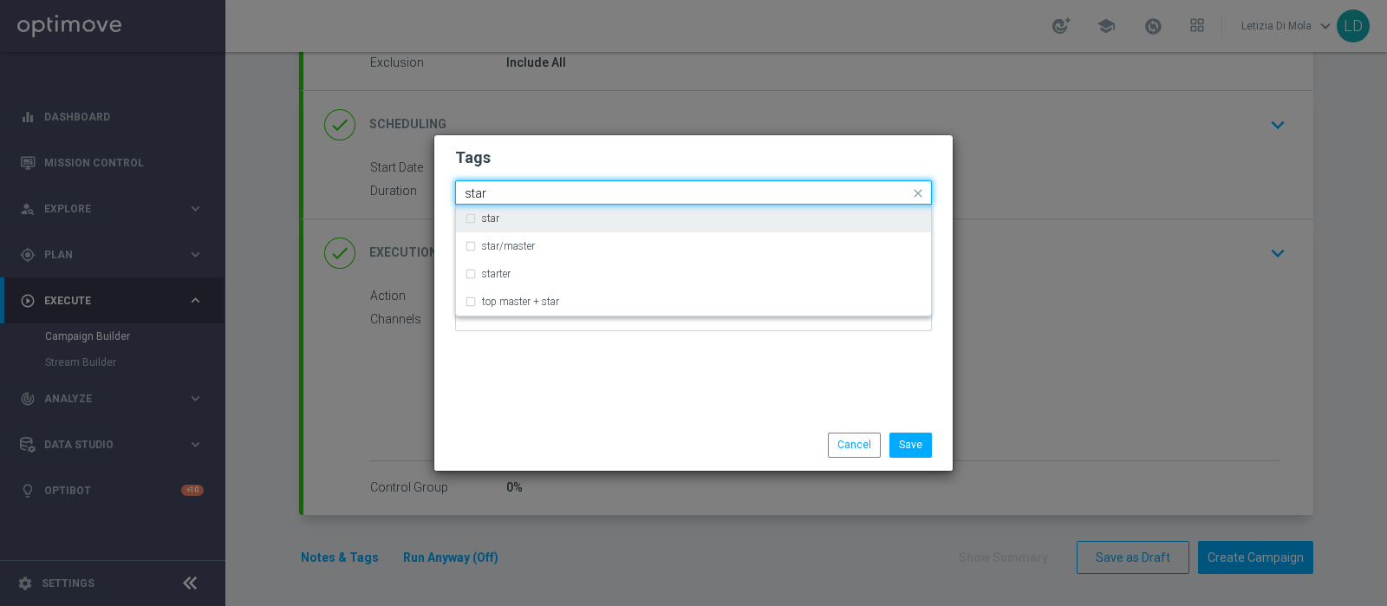
click at [549, 225] on div "star" at bounding box center [694, 219] width 458 height 28
type input "star"
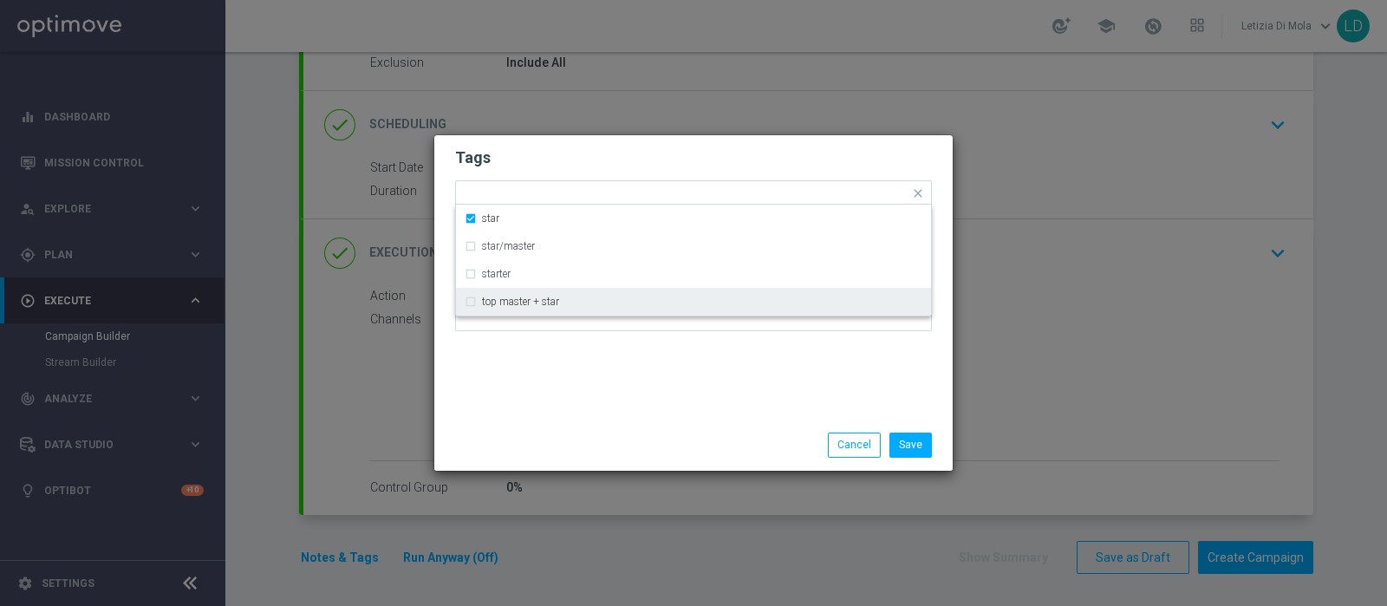
drag, startPoint x: 600, startPoint y: 439, endPoint x: 584, endPoint y: 310, distance: 130.1
click at [600, 440] on div "Save Cancel" at bounding box center [693, 445] width 503 height 24
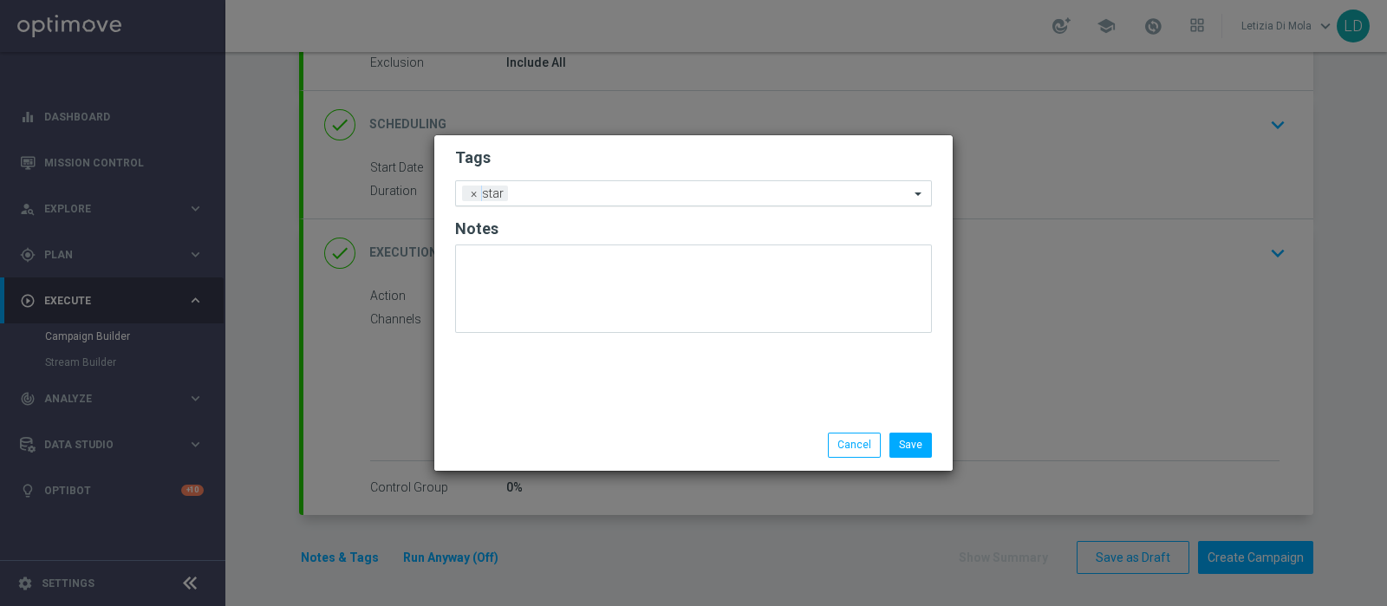
click at [564, 192] on input "text" at bounding box center [712, 194] width 394 height 15
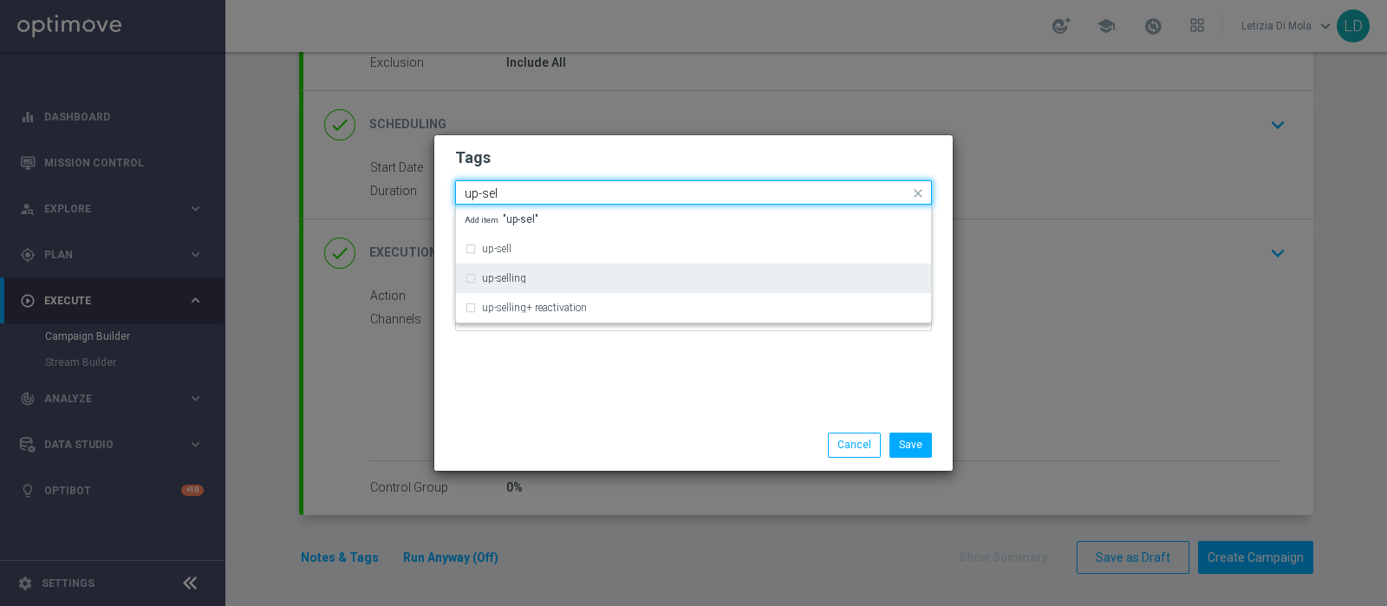
click at [572, 279] on div "up-selling" at bounding box center [702, 278] width 440 height 10
type input "up-sel"
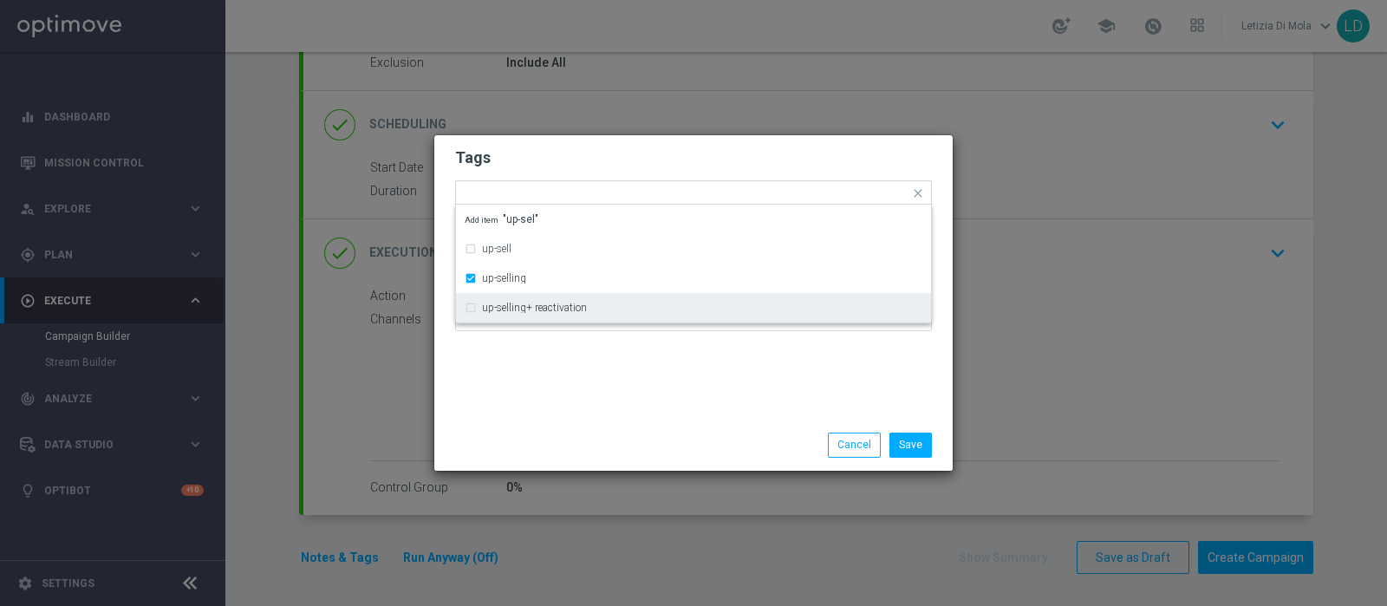
click at [635, 405] on div "Tags Quick find × star × up-selling up-sell up-selling up-selling+ reactivation…" at bounding box center [693, 277] width 518 height 284
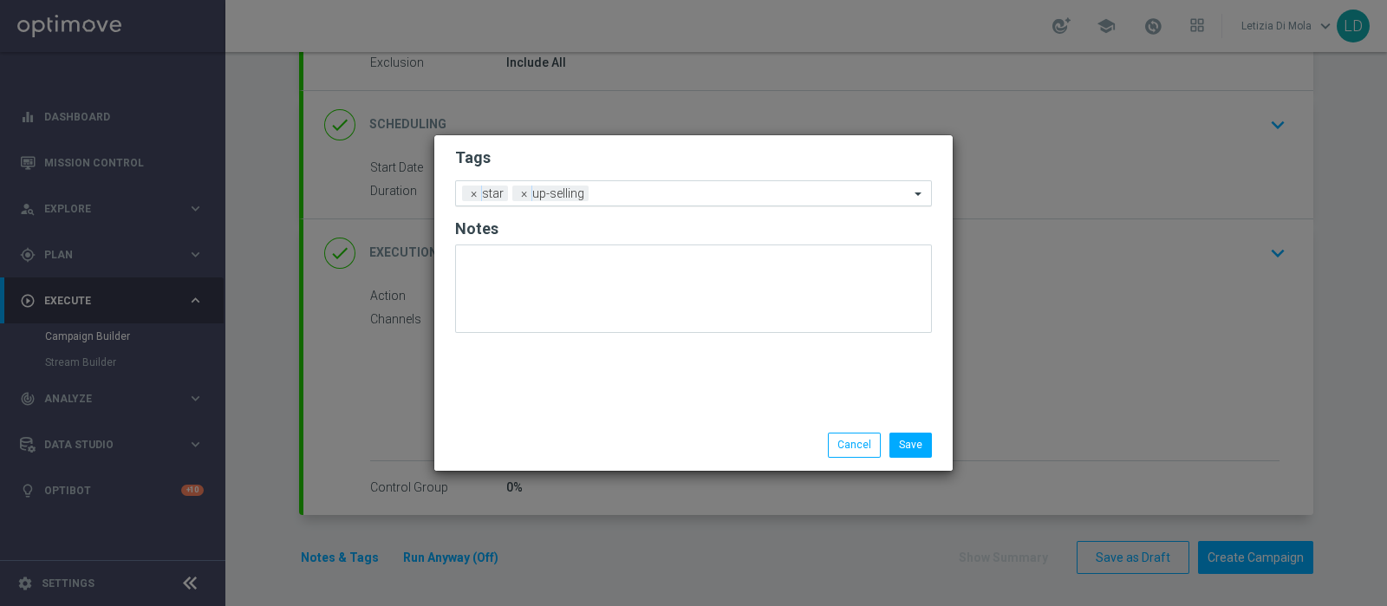
click at [642, 190] on input "text" at bounding box center [753, 194] width 314 height 15
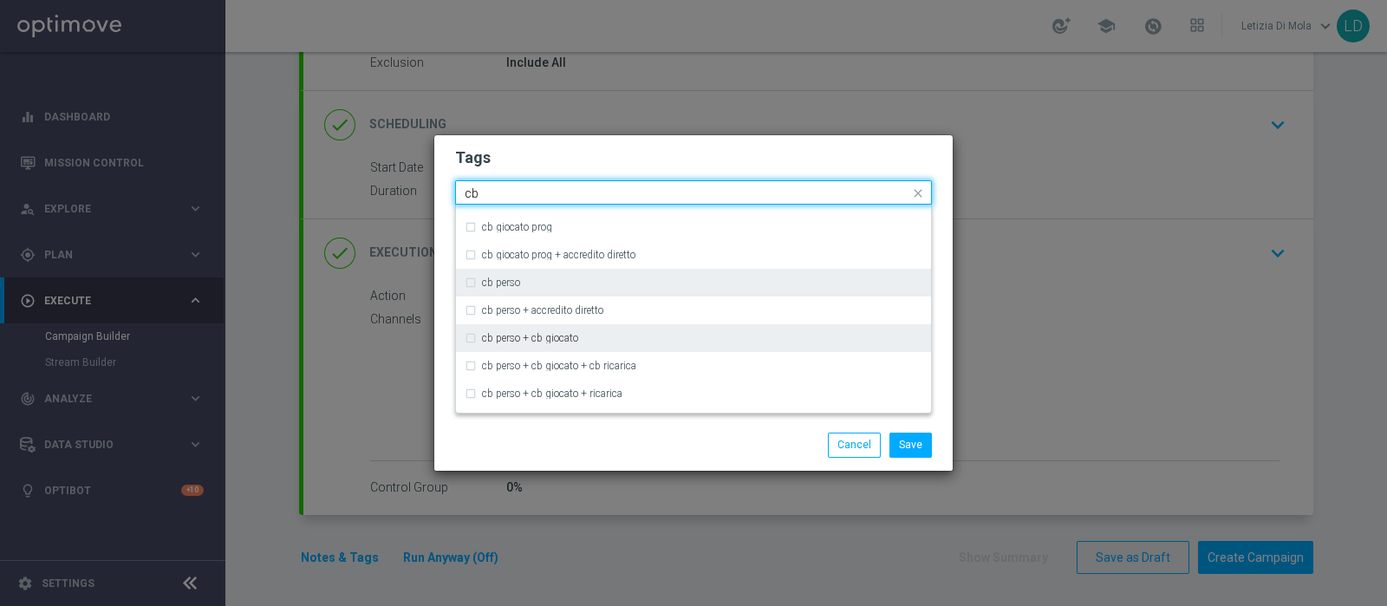
scroll to position [216, 0]
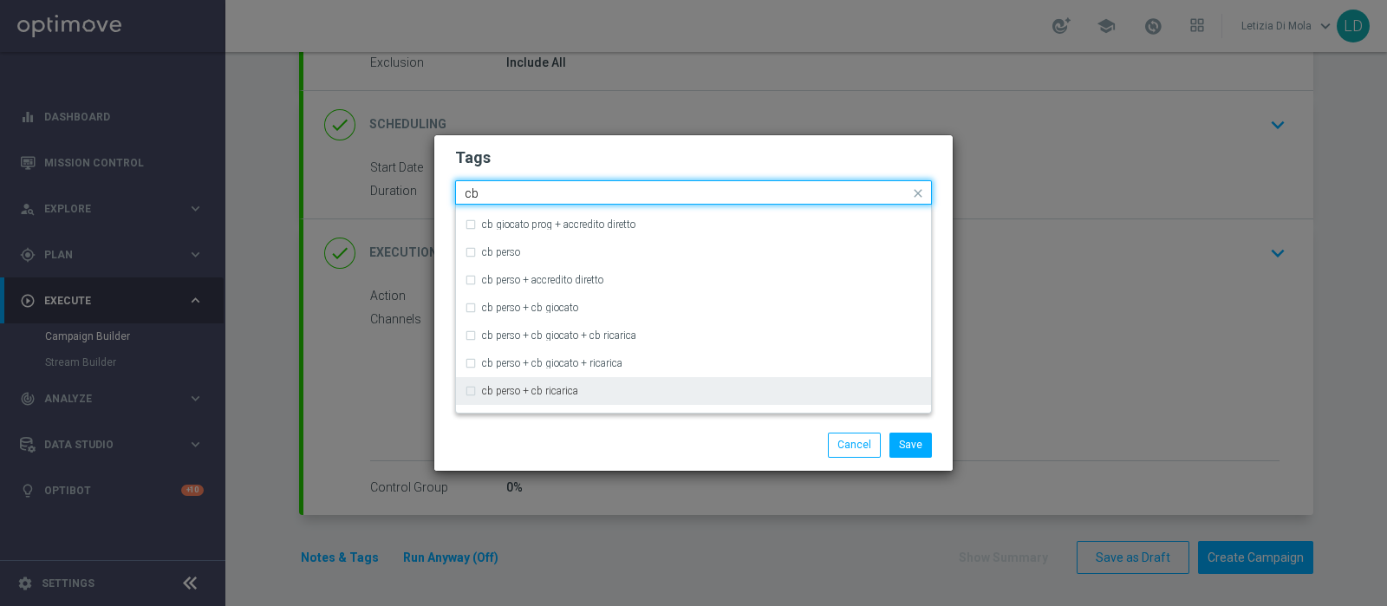
click at [660, 386] on div "cb perso + cb ricarica" at bounding box center [702, 391] width 440 height 10
type input "cb"
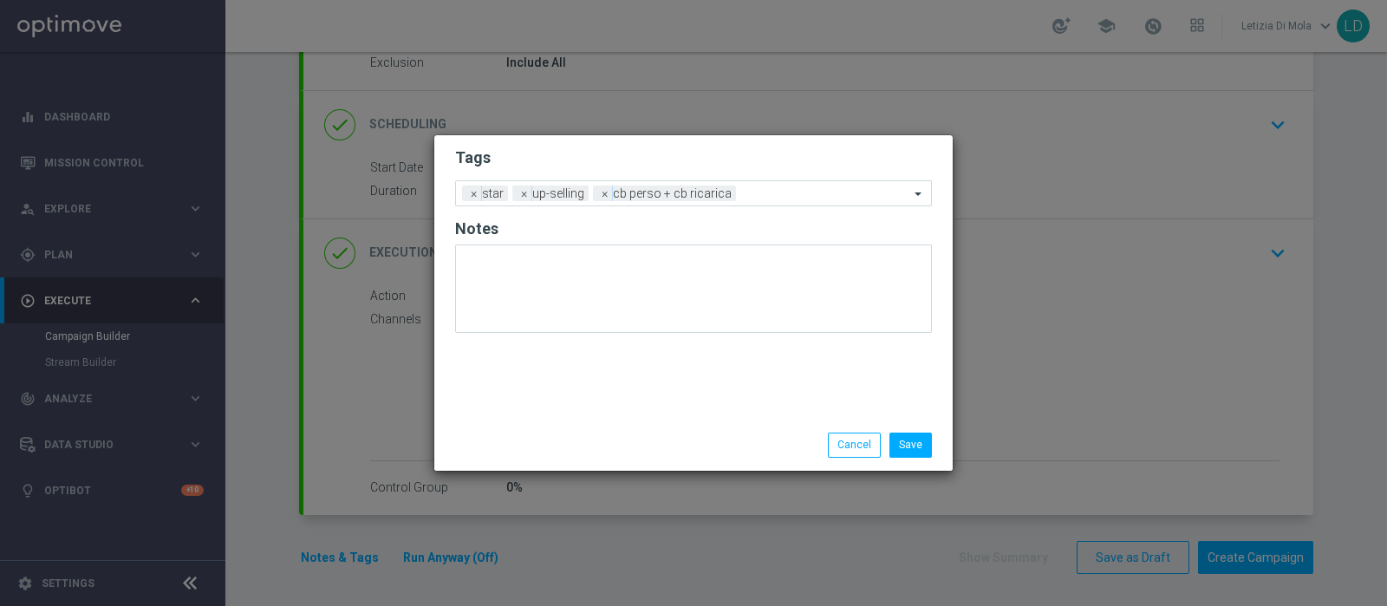
click at [648, 442] on div "Save Cancel" at bounding box center [778, 445] width 336 height 24
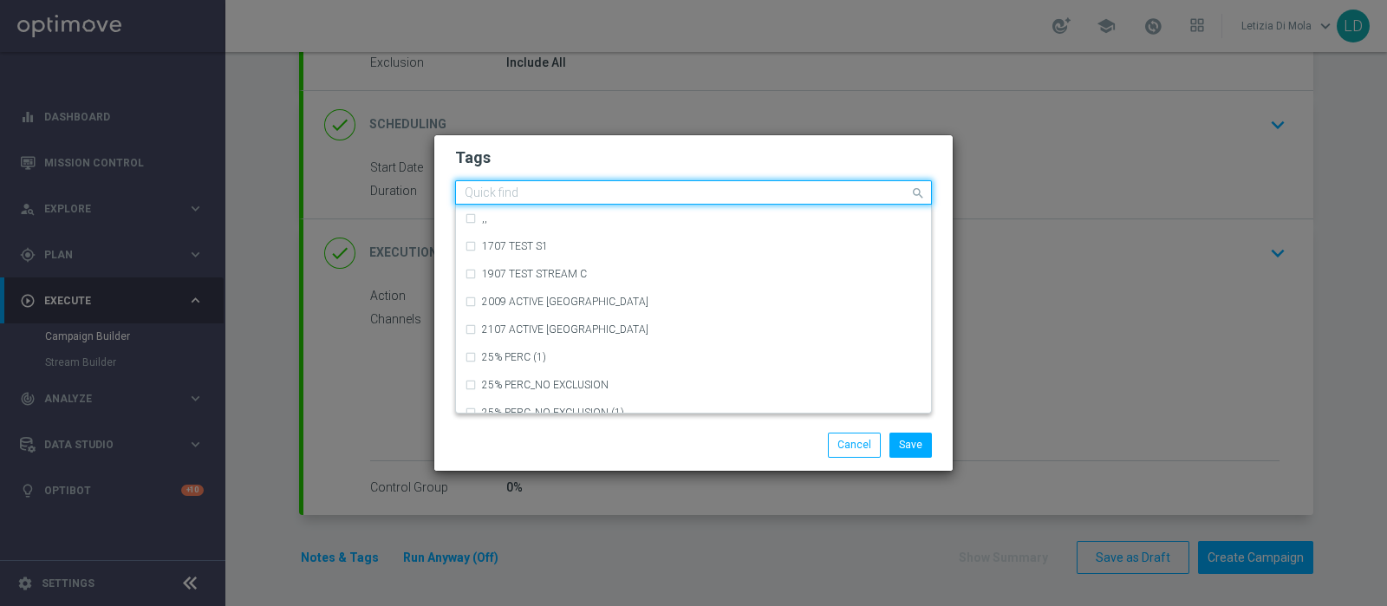
click at [761, 192] on input "text" at bounding box center [687, 193] width 445 height 15
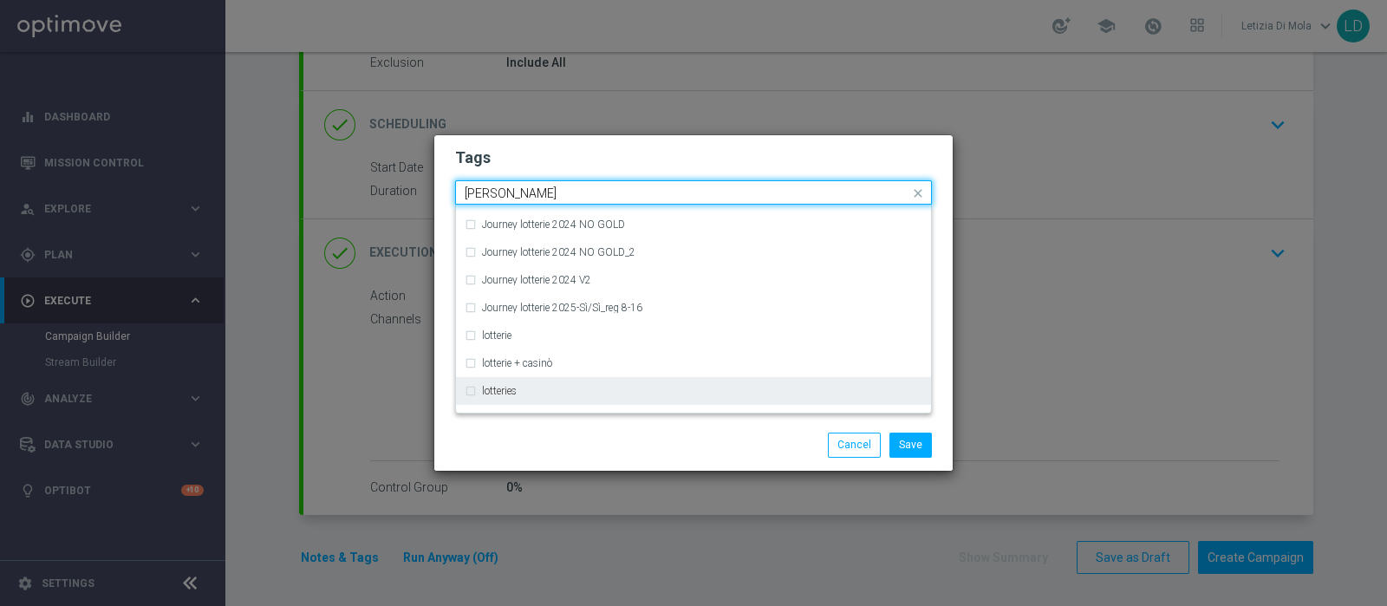
click at [662, 388] on div "lotteries" at bounding box center [702, 391] width 440 height 10
type input "[PERSON_NAME]"
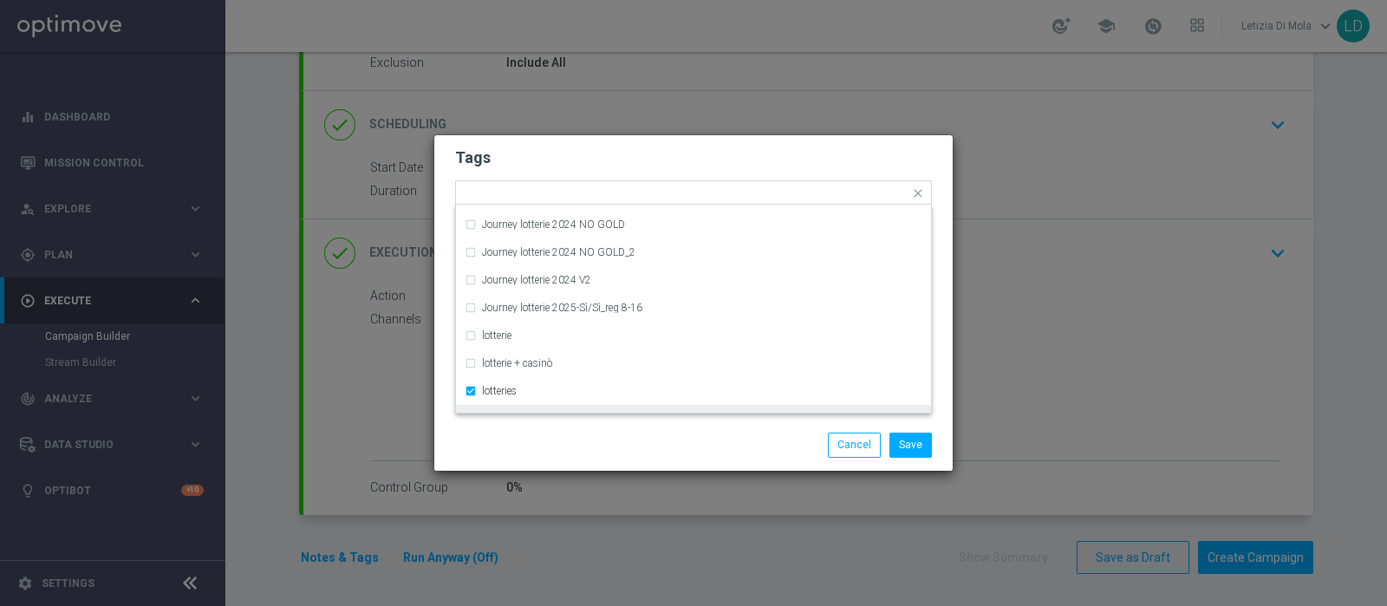
click at [651, 440] on div "Save Cancel" at bounding box center [778, 445] width 336 height 24
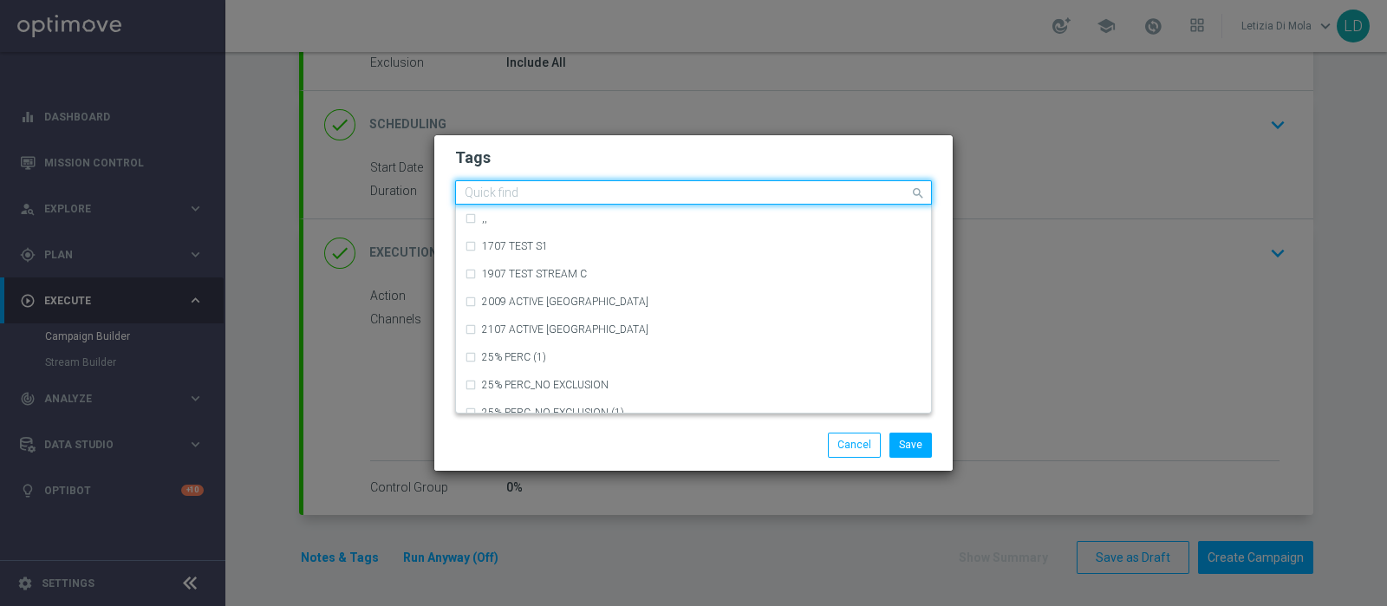
click at [844, 187] on input "text" at bounding box center [687, 193] width 445 height 15
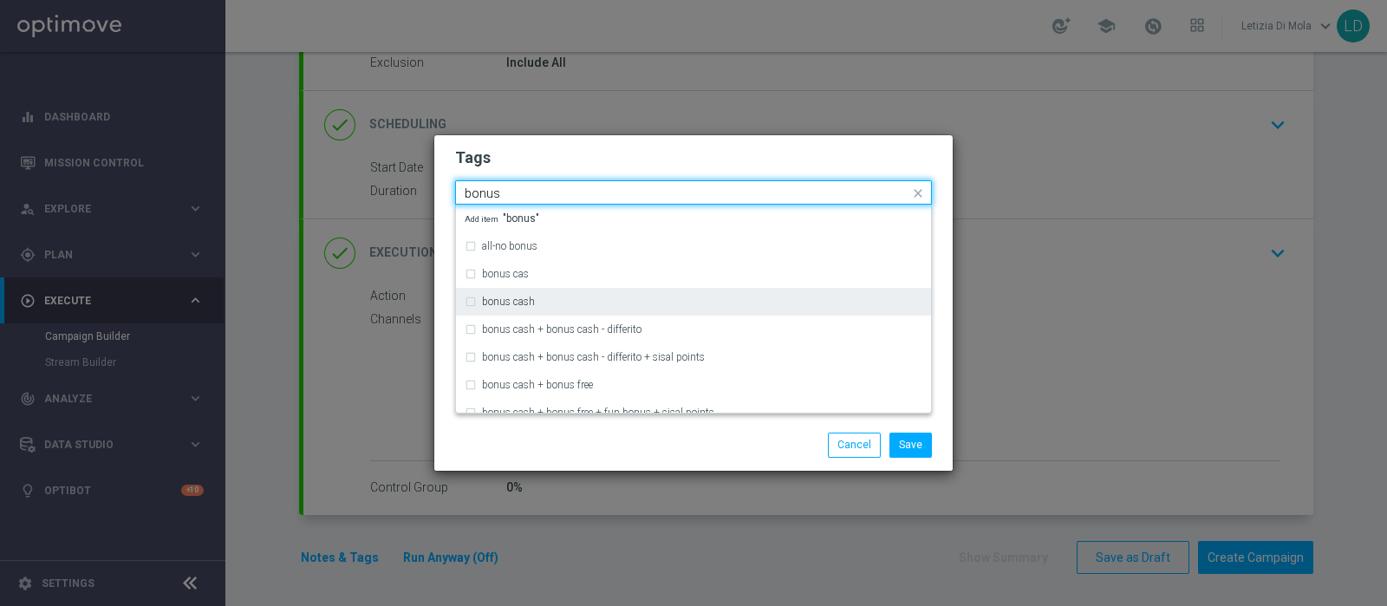
click at [616, 306] on div "bonus cash" at bounding box center [702, 302] width 440 height 10
type input "bonus"
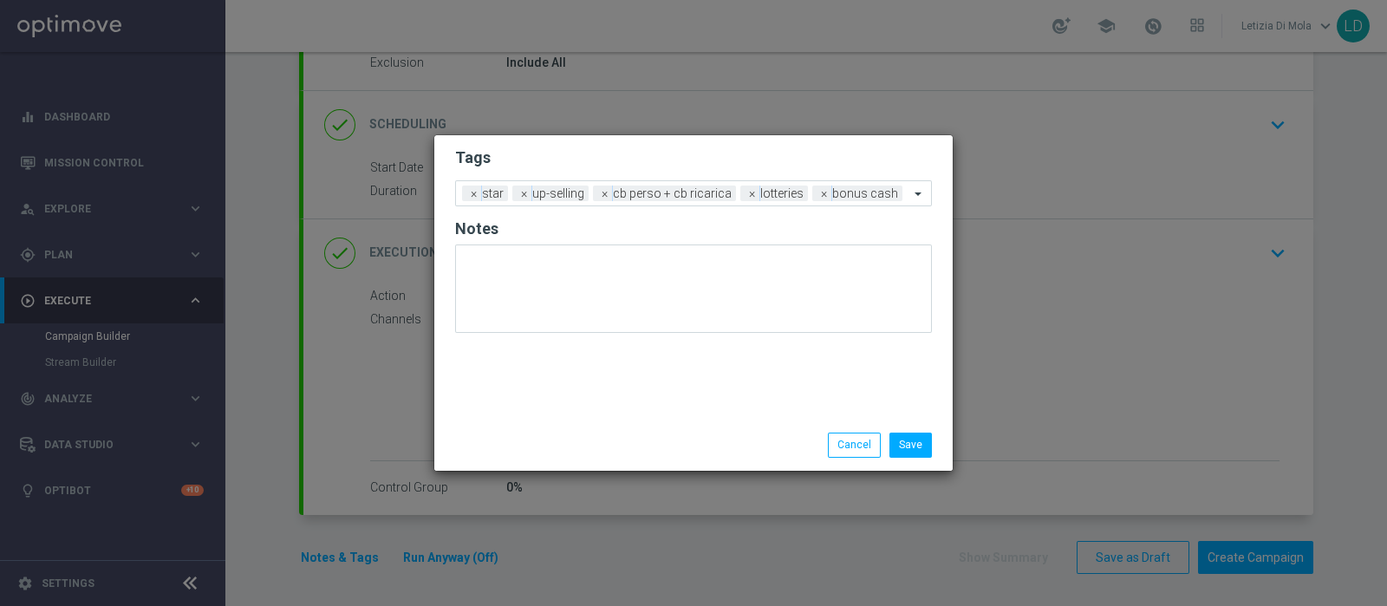
click at [647, 441] on div "Save Cancel" at bounding box center [778, 445] width 336 height 24
click at [910, 447] on button "Save" at bounding box center [911, 445] width 42 height 24
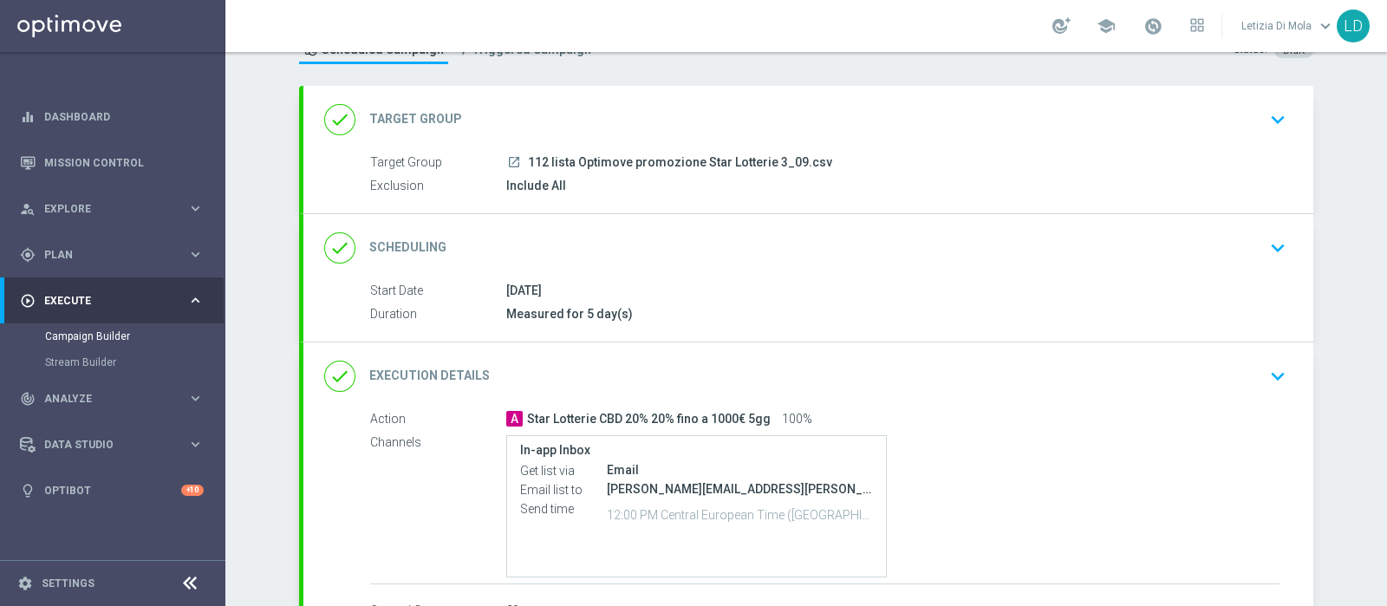
scroll to position [192, 0]
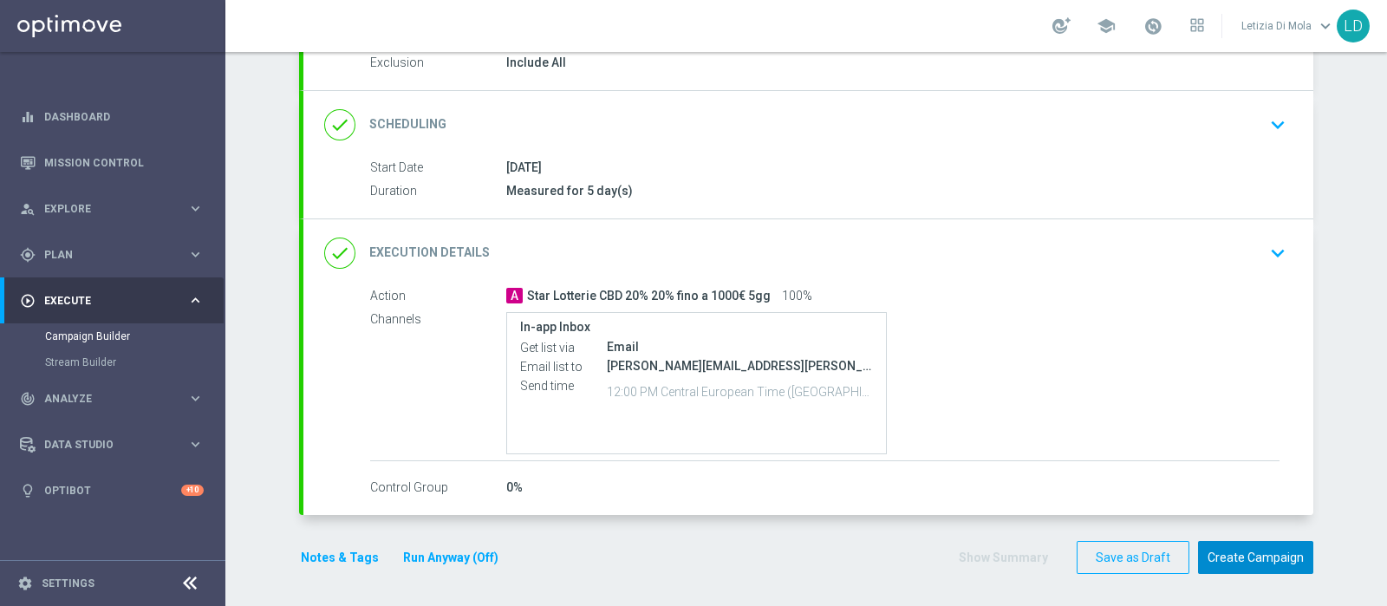
click at [1269, 554] on button "Create Campaign" at bounding box center [1255, 558] width 115 height 34
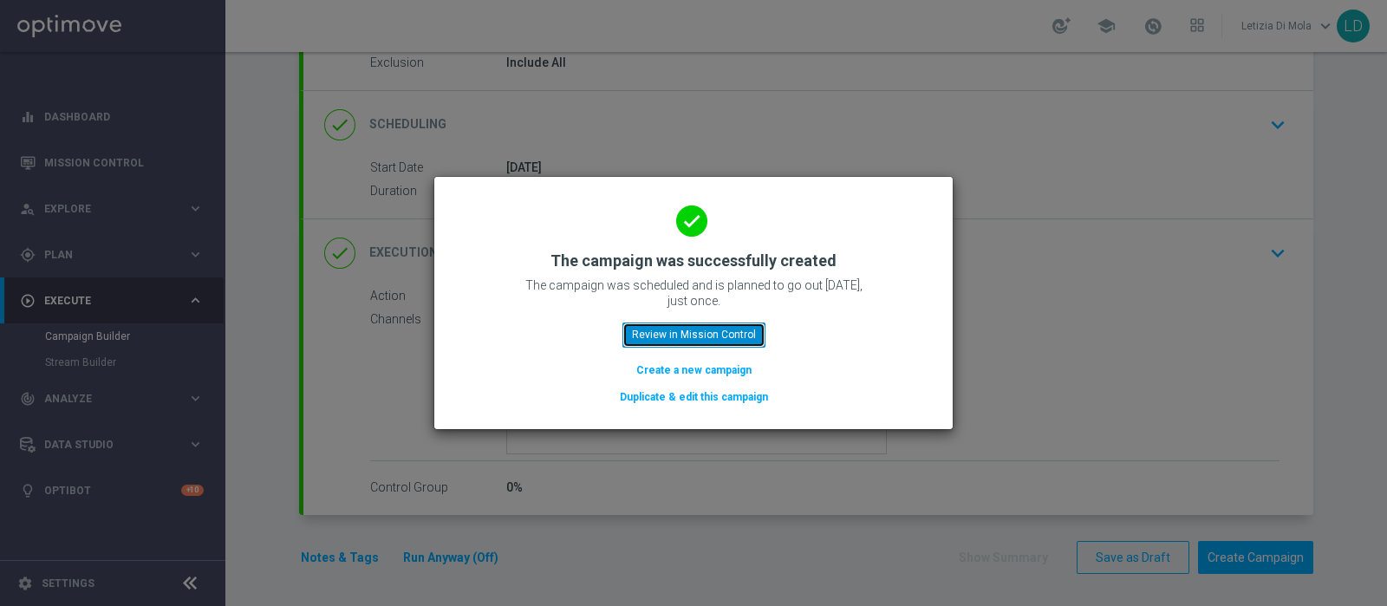
click at [700, 336] on button "Review in Mission Control" at bounding box center [694, 335] width 143 height 24
